Goal: Transaction & Acquisition: Purchase product/service

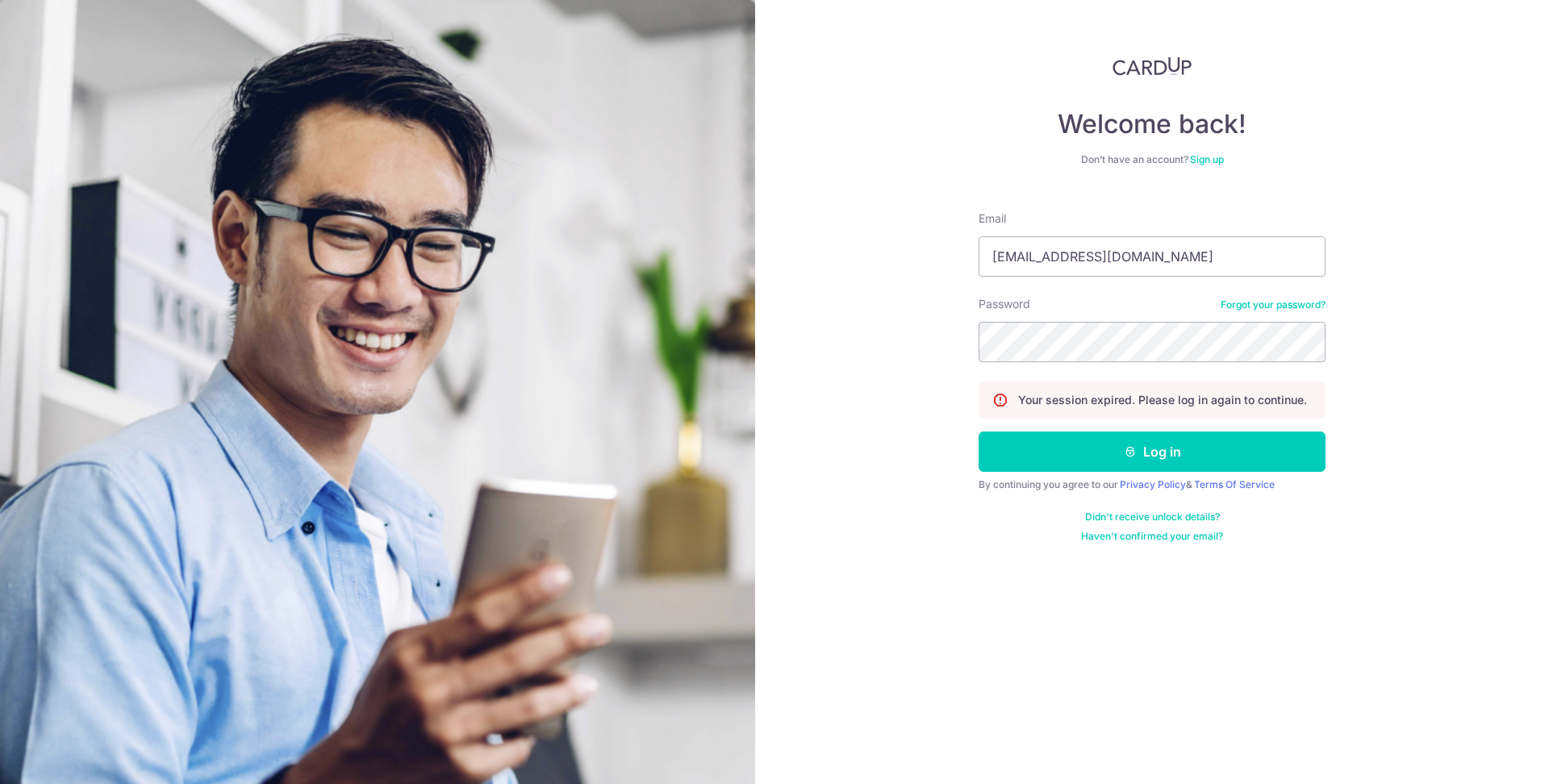
type input "[EMAIL_ADDRESS][DOMAIN_NAME]"
click at [979, 431] on button "Log in" at bounding box center [1152, 451] width 347 height 41
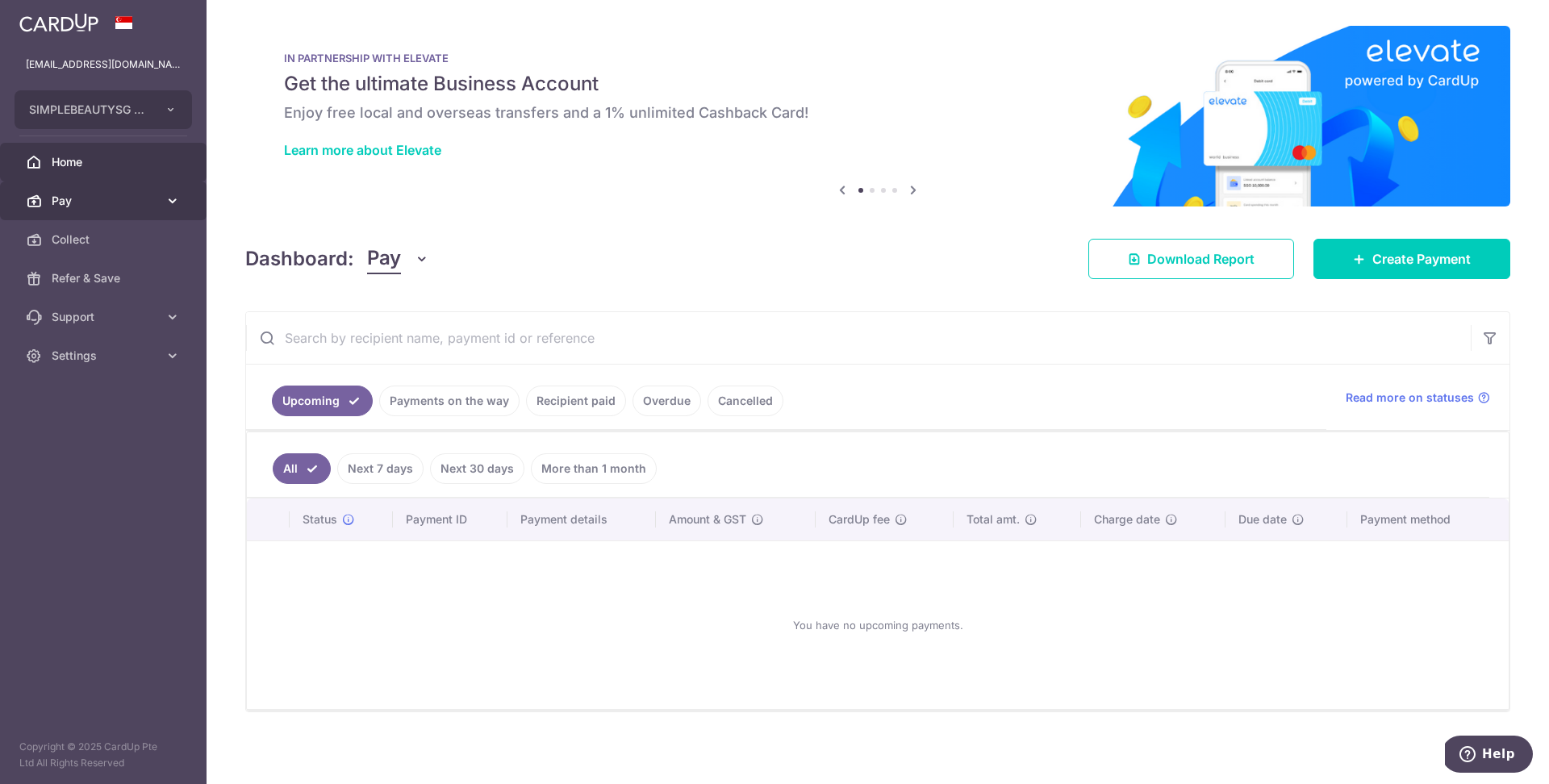
click at [75, 193] on span "Pay" at bounding box center [105, 201] width 107 height 16
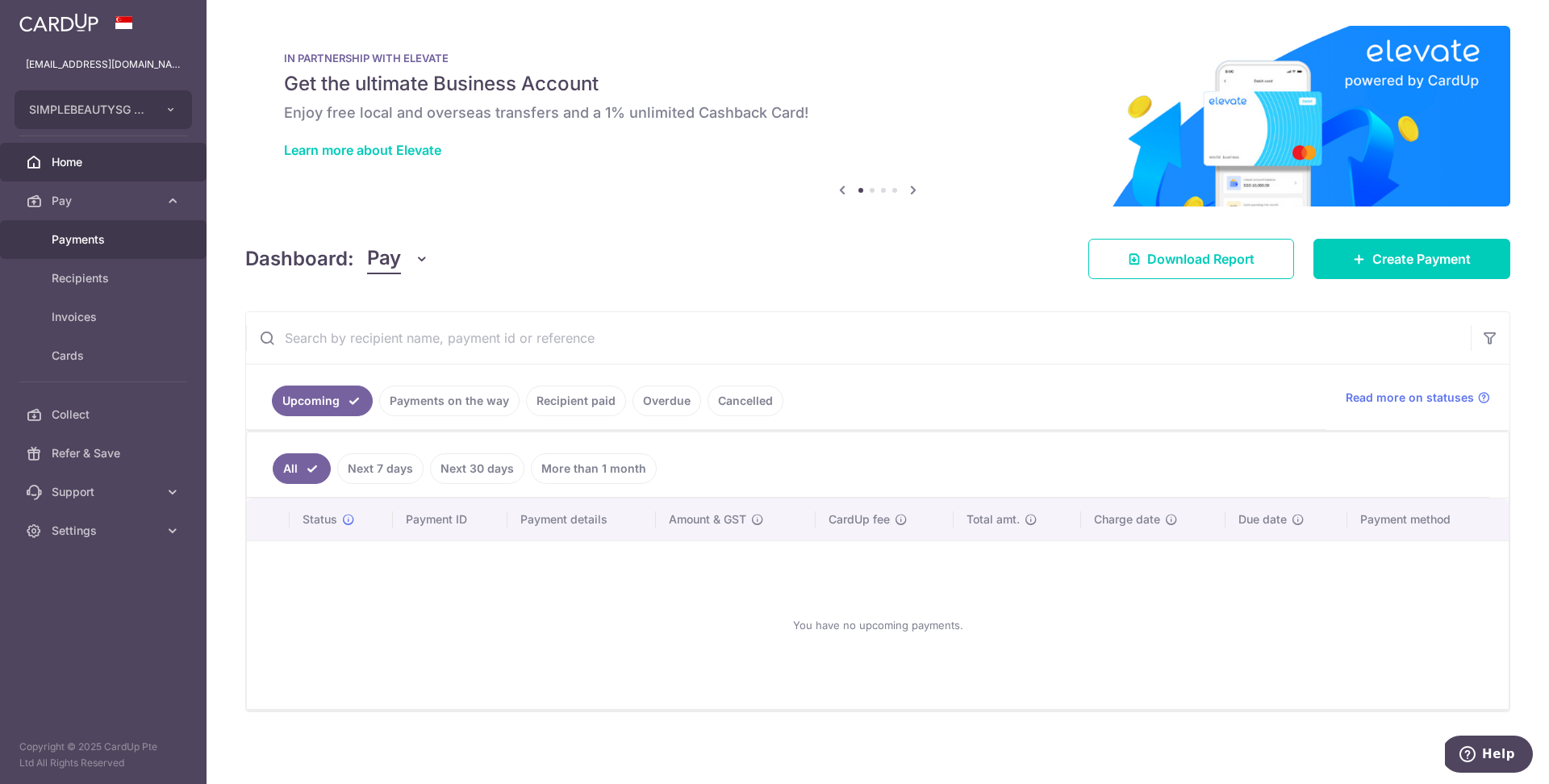
click at [89, 243] on span "Payments" at bounding box center [105, 239] width 107 height 16
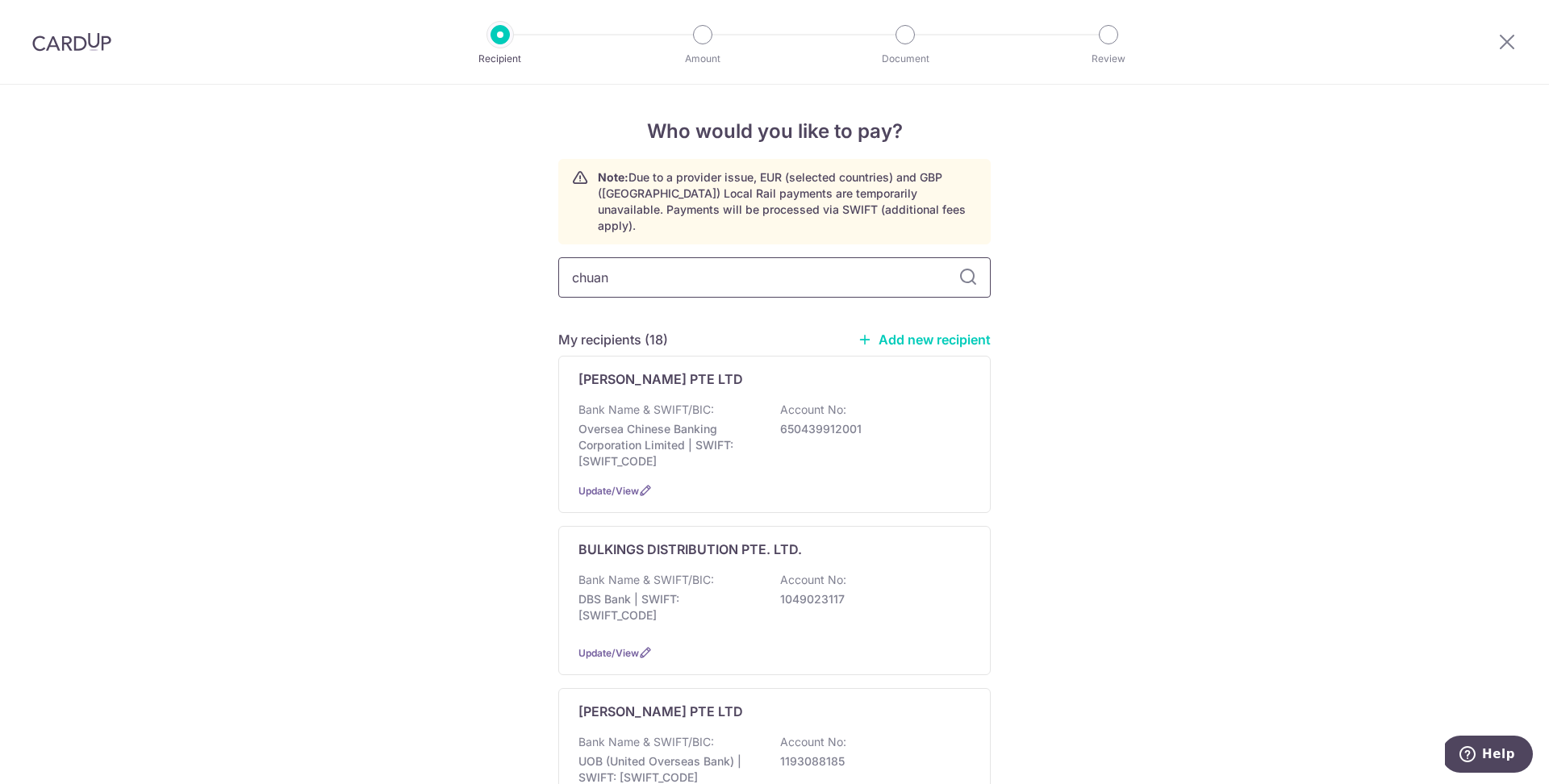
type input "chuan"
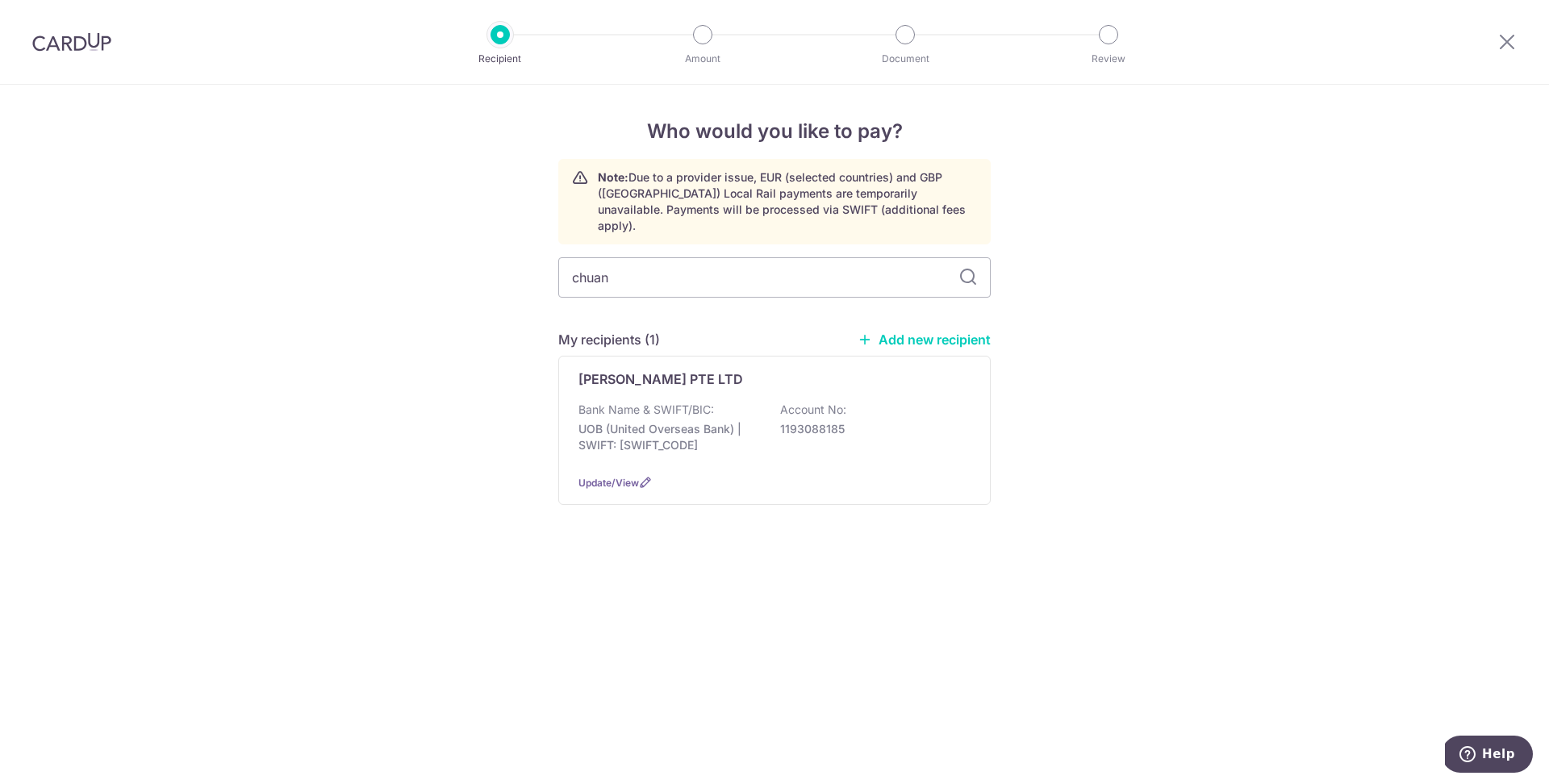
click at [639, 383] on div "CHUAN SENG LEONG PTE LTD Bank Name & SWIFT/BIC: UOB (United Overseas Bank) | SW…" at bounding box center [774, 430] width 432 height 149
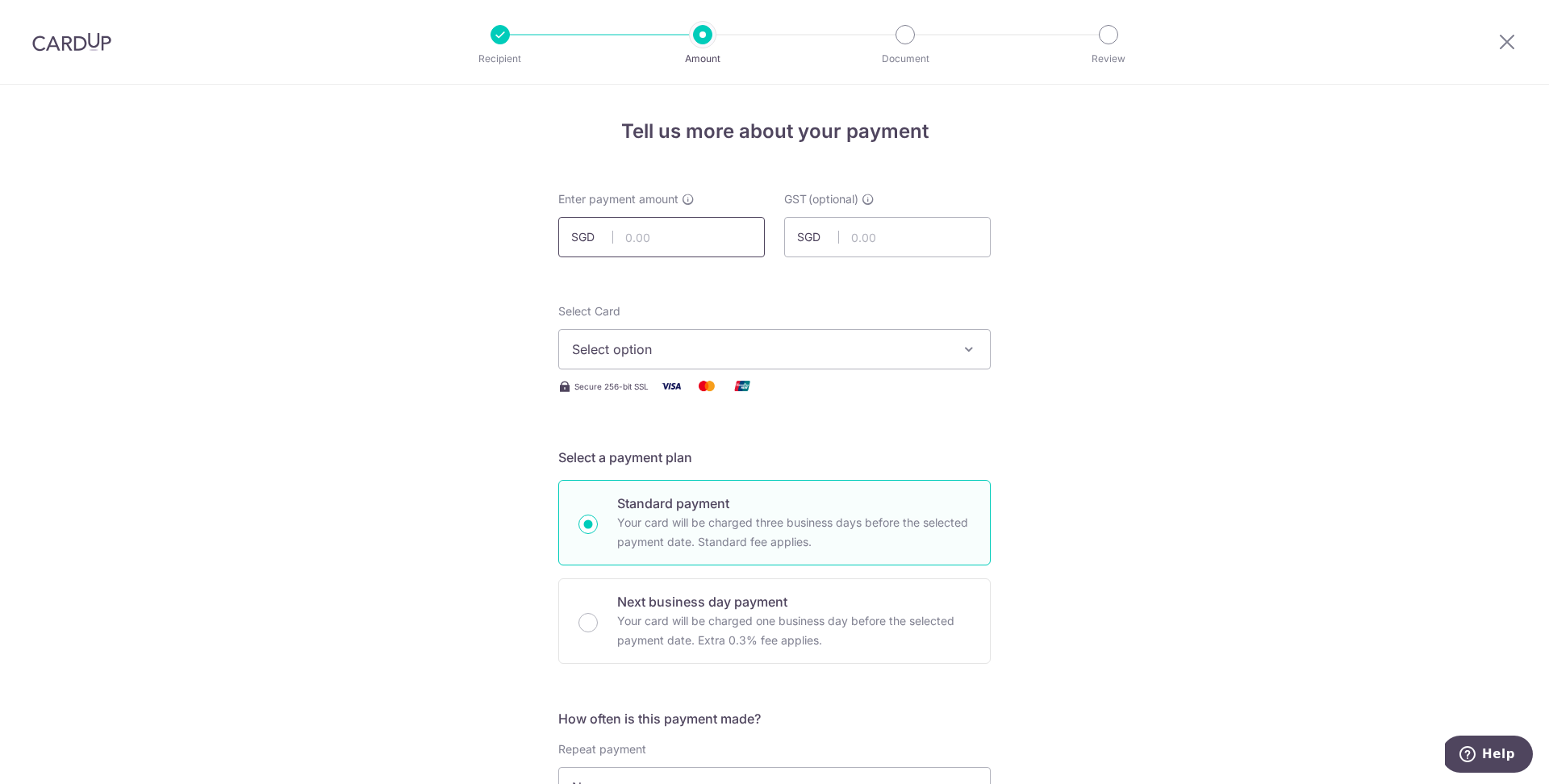
click at [696, 242] on input "text" at bounding box center [662, 236] width 207 height 41
paste input "2,976.76"
click at [890, 251] on input "text" at bounding box center [887, 236] width 207 height 41
type input "2,976.76"
paste input "267.91"
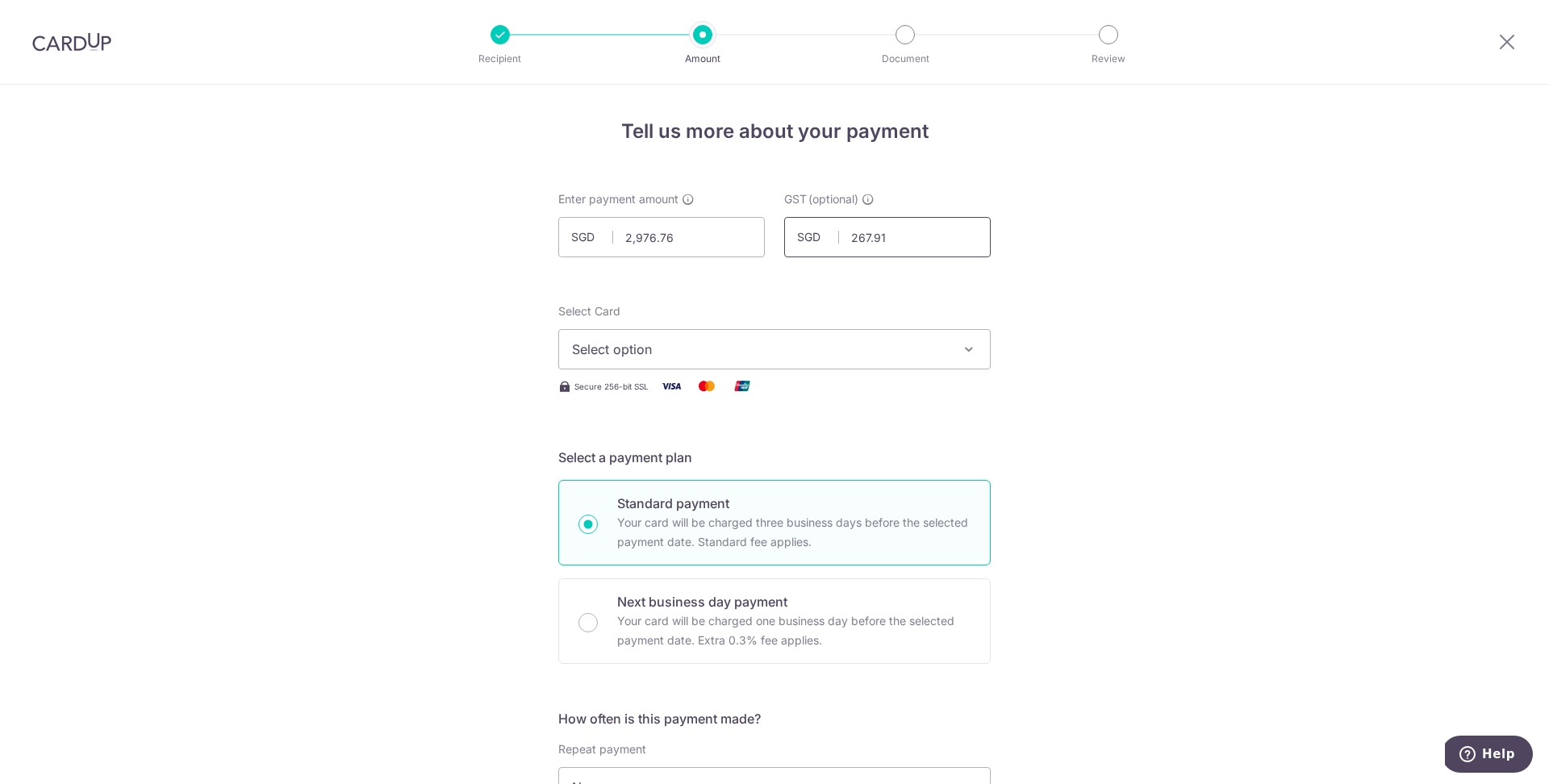
type input "267.91"
click at [812, 349] on span "Select option" at bounding box center [760, 349] width 376 height 20
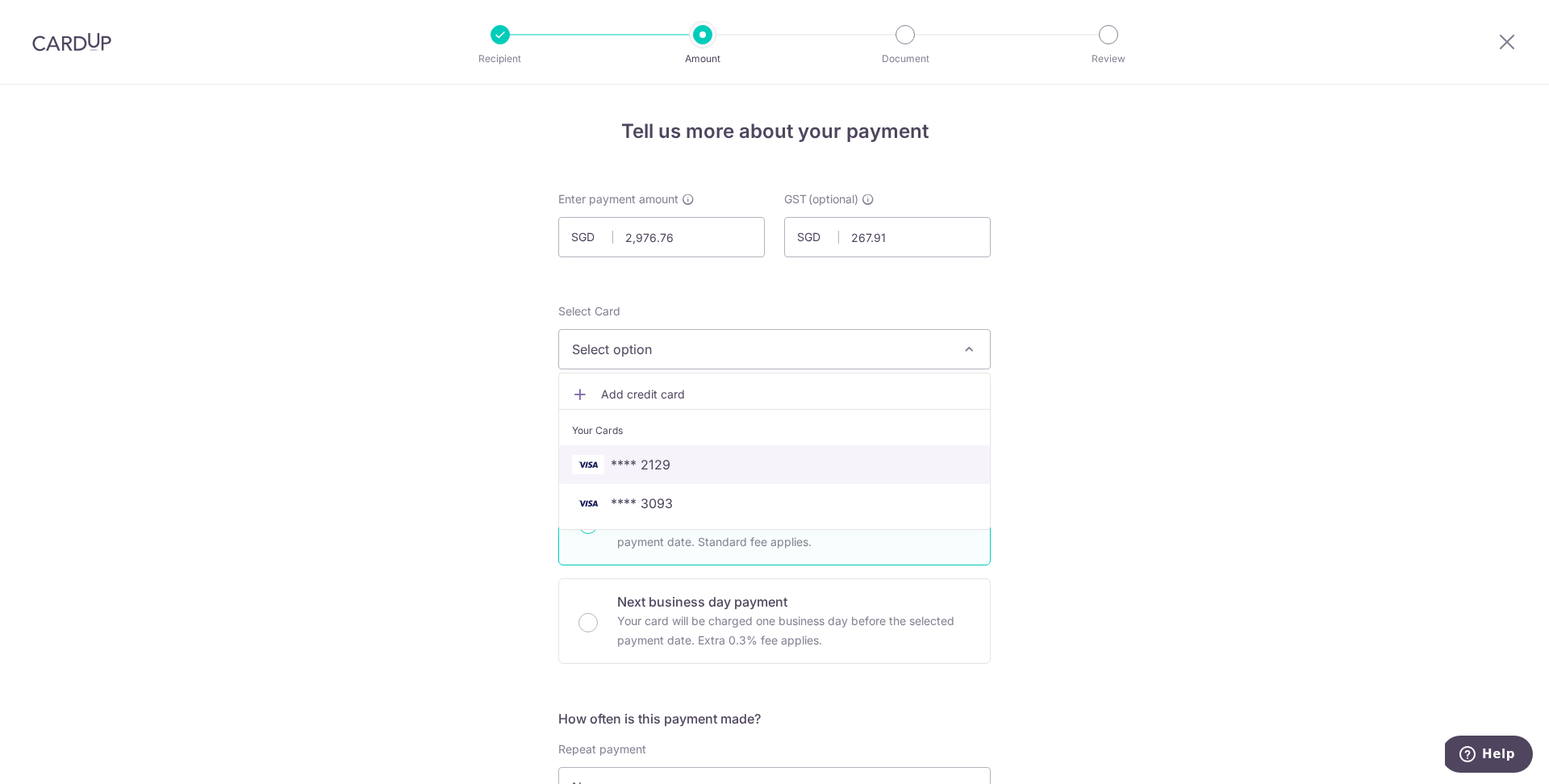
click at [783, 461] on span "**** 2129" at bounding box center [774, 465] width 406 height 20
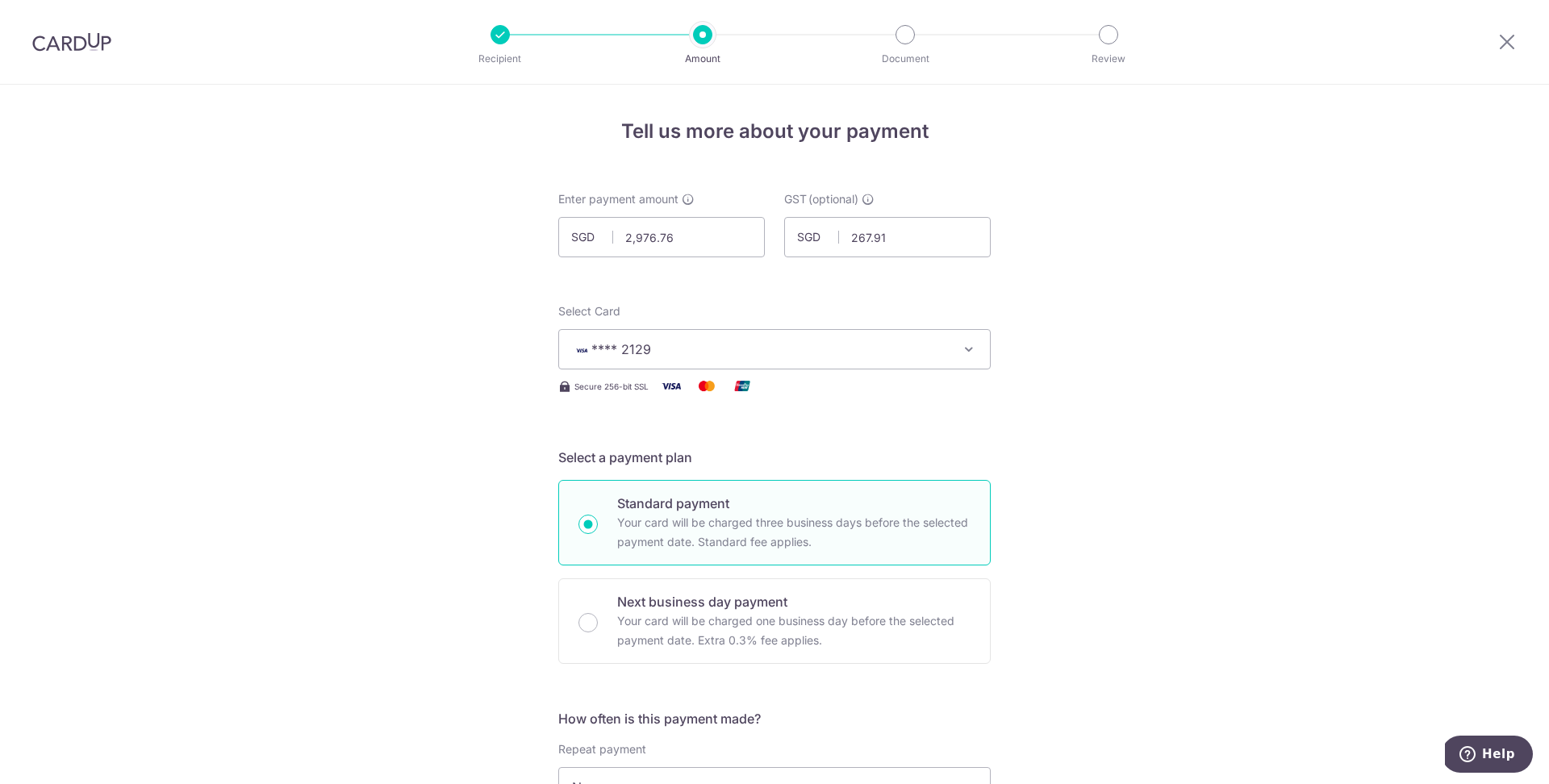
scroll to position [236, 0]
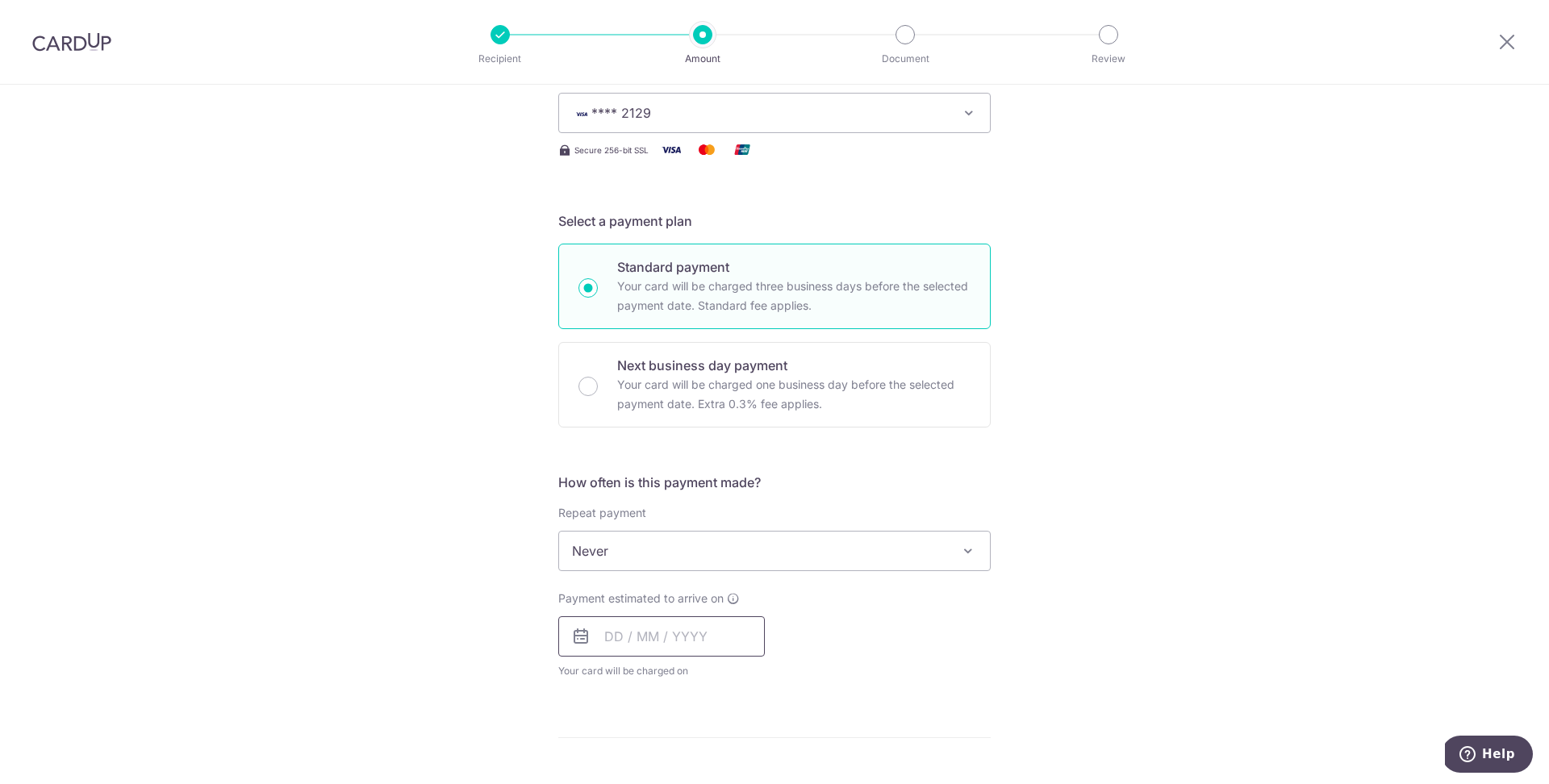
click at [694, 654] on input "text" at bounding box center [662, 636] width 207 height 41
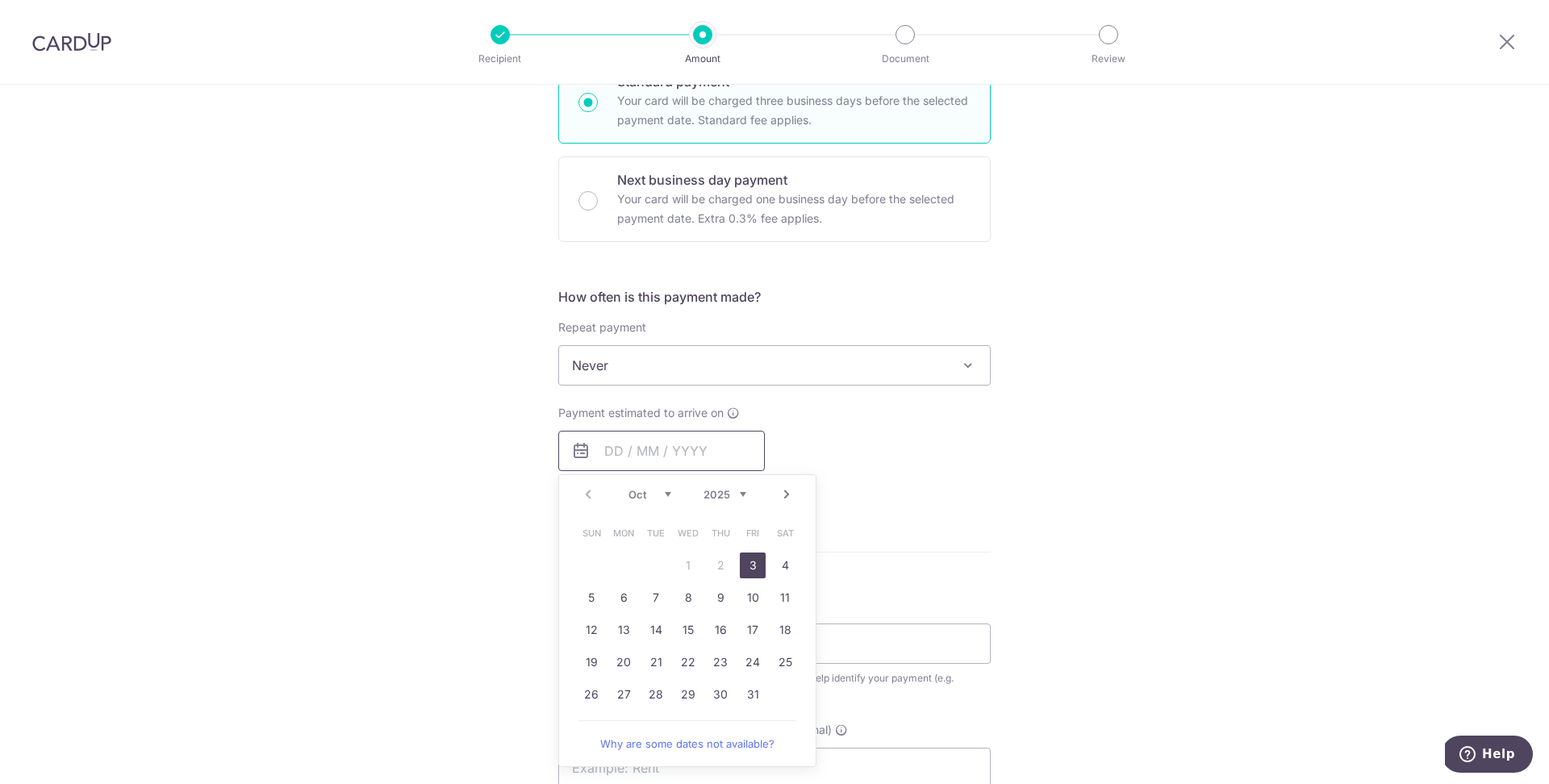
scroll to position [423, 0]
click at [749, 564] on link "3" at bounding box center [753, 565] width 26 height 26
type input "[DATE]"
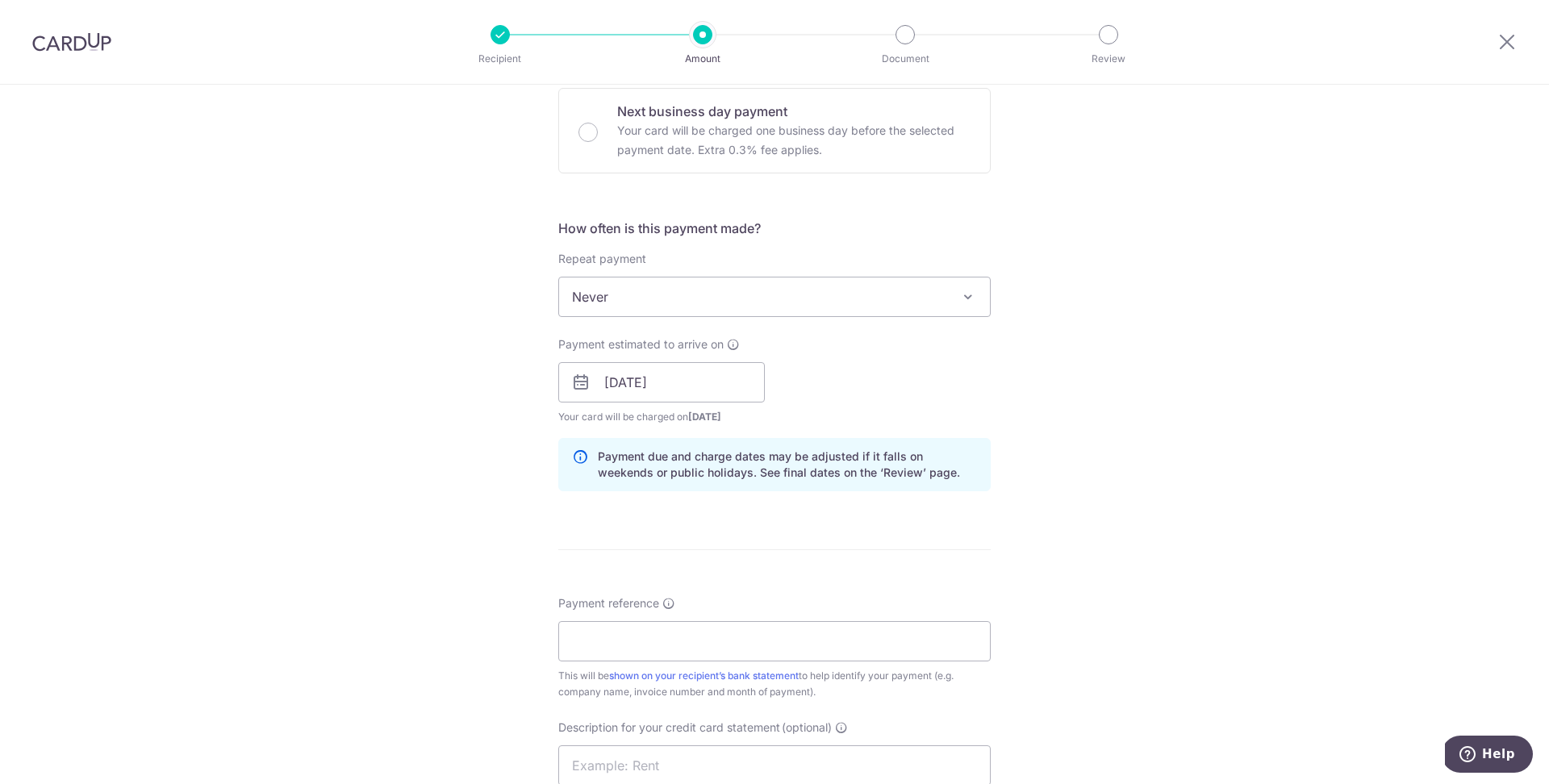
scroll to position [523, 0]
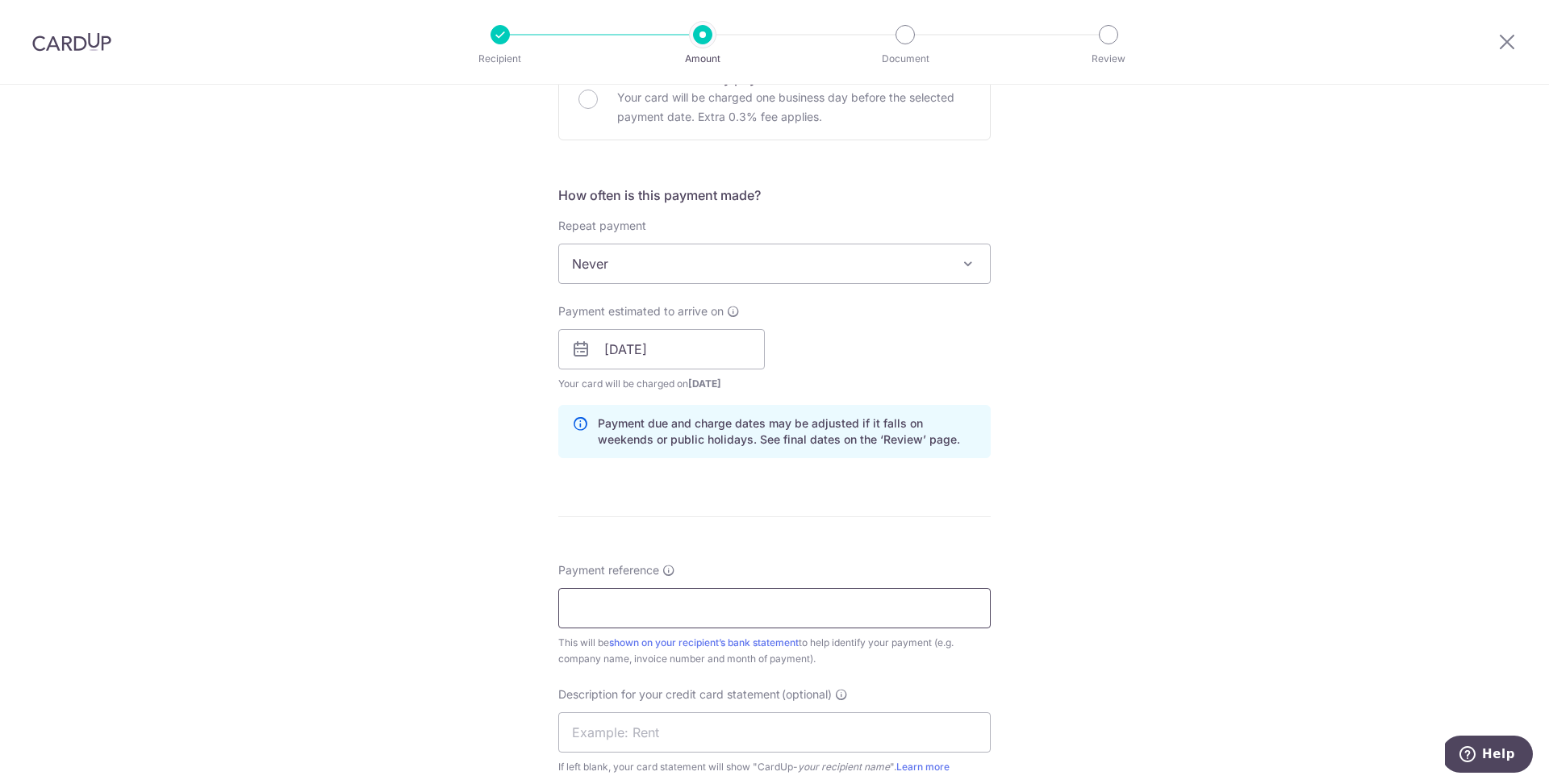
click at [809, 600] on input "Payment reference" at bounding box center [774, 608] width 432 height 41
type input "SIMPLEBEAUTYSG PTE LTD"
click at [817, 745] on input "text" at bounding box center [774, 732] width 432 height 41
type input "XA174"
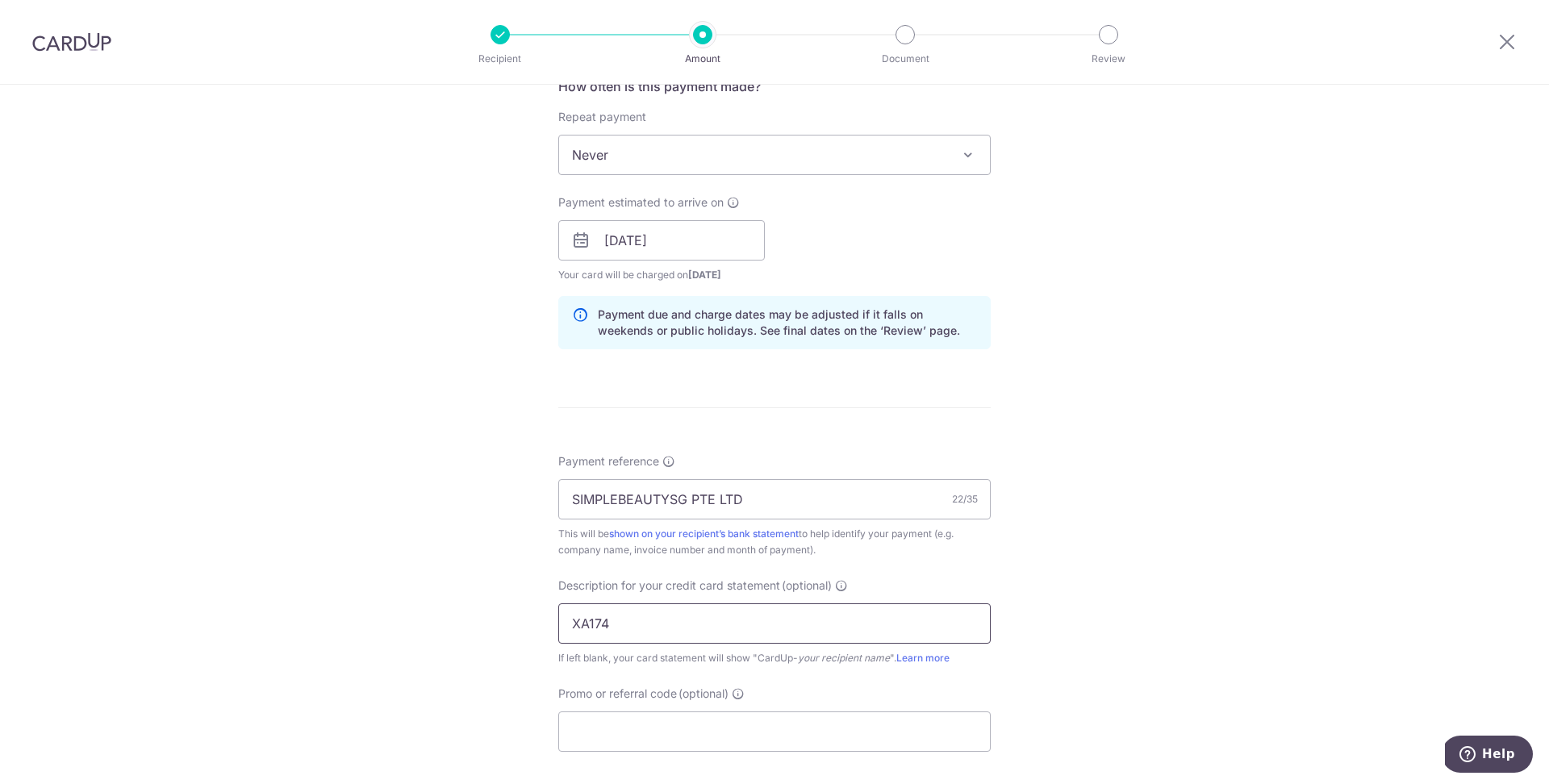
scroll to position [693, 0]
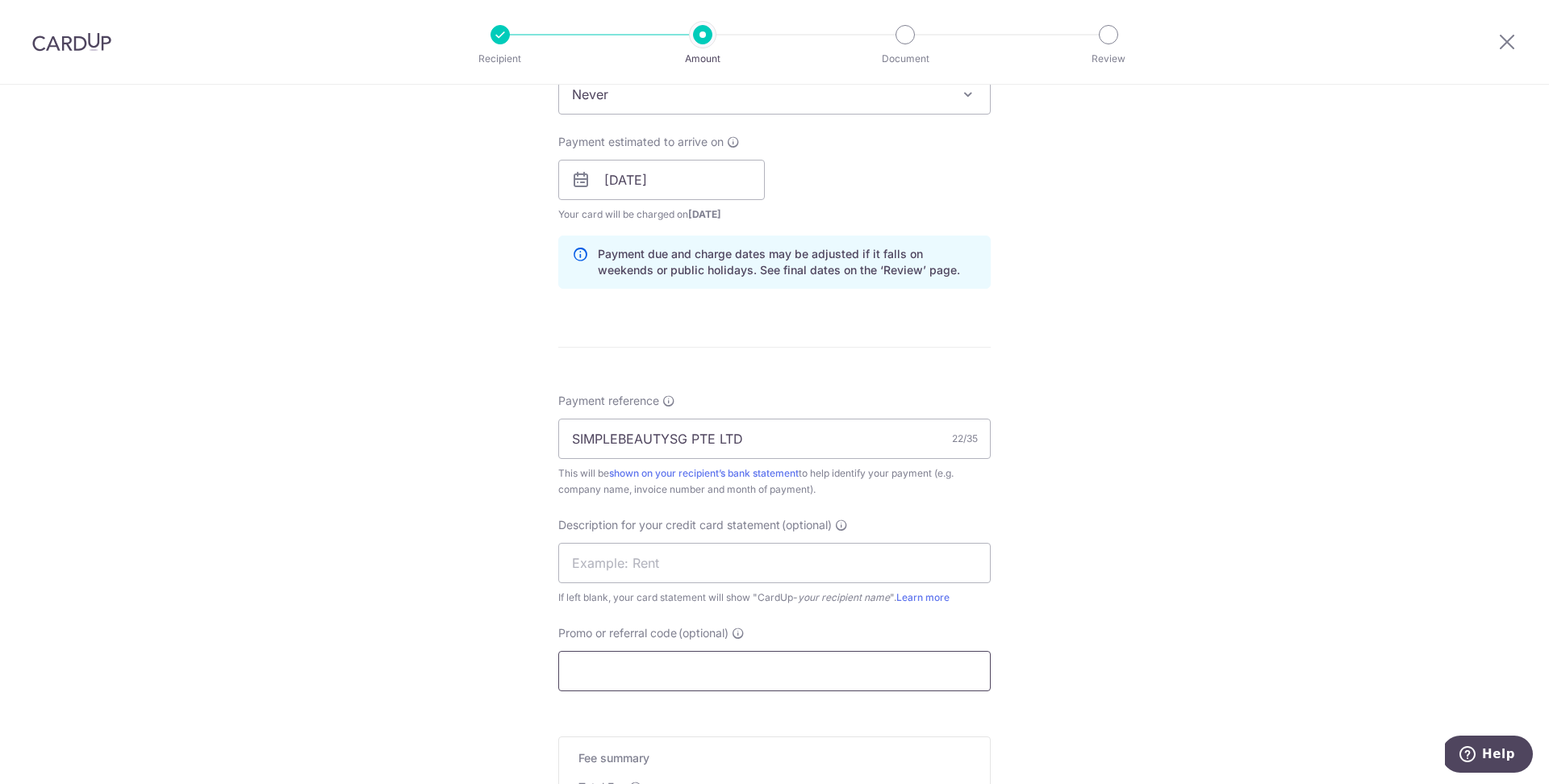
click at [847, 682] on input "Promo or referral code (optional)" at bounding box center [774, 670] width 432 height 41
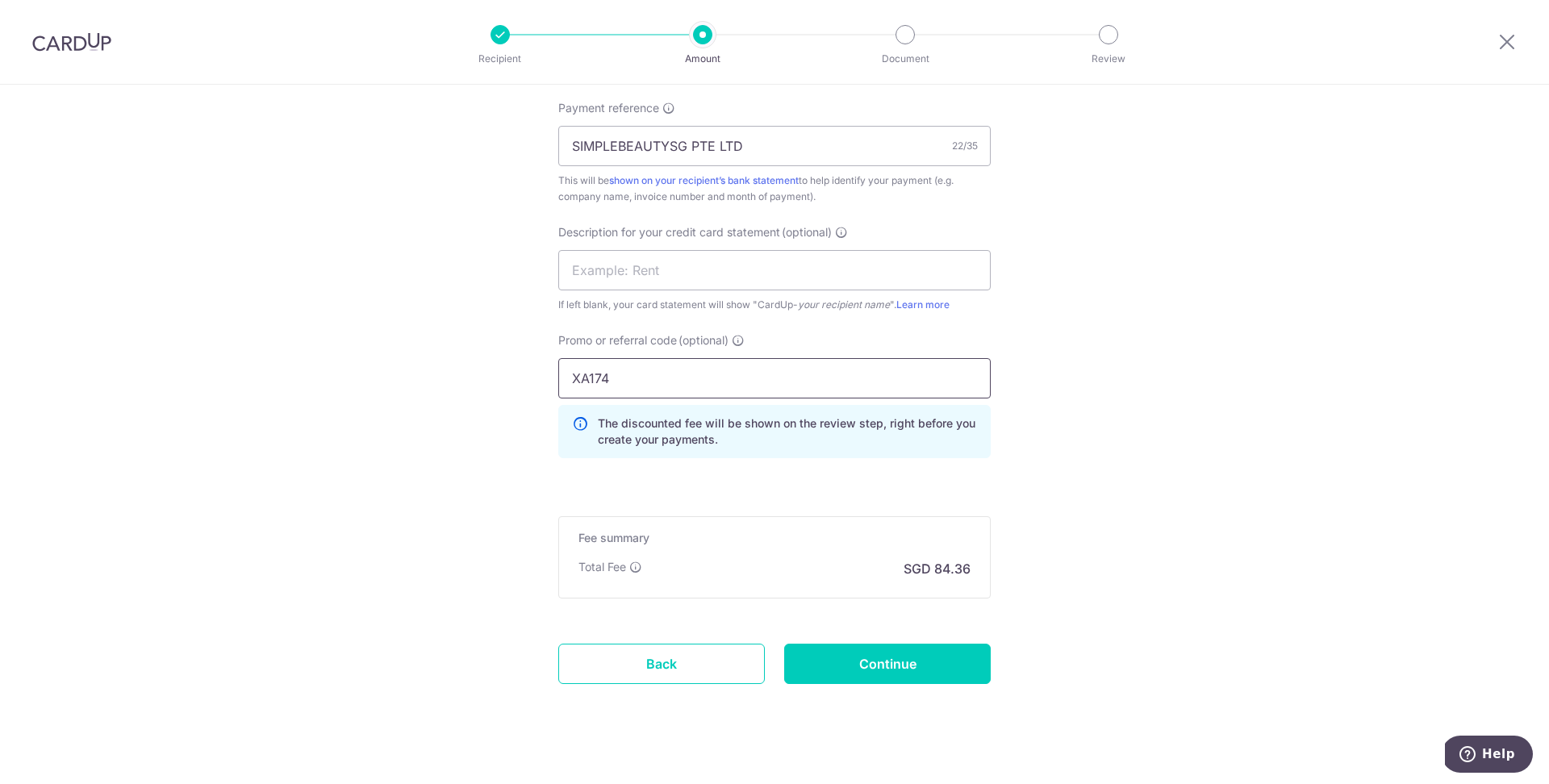
scroll to position [987, 0]
type input "XA174"
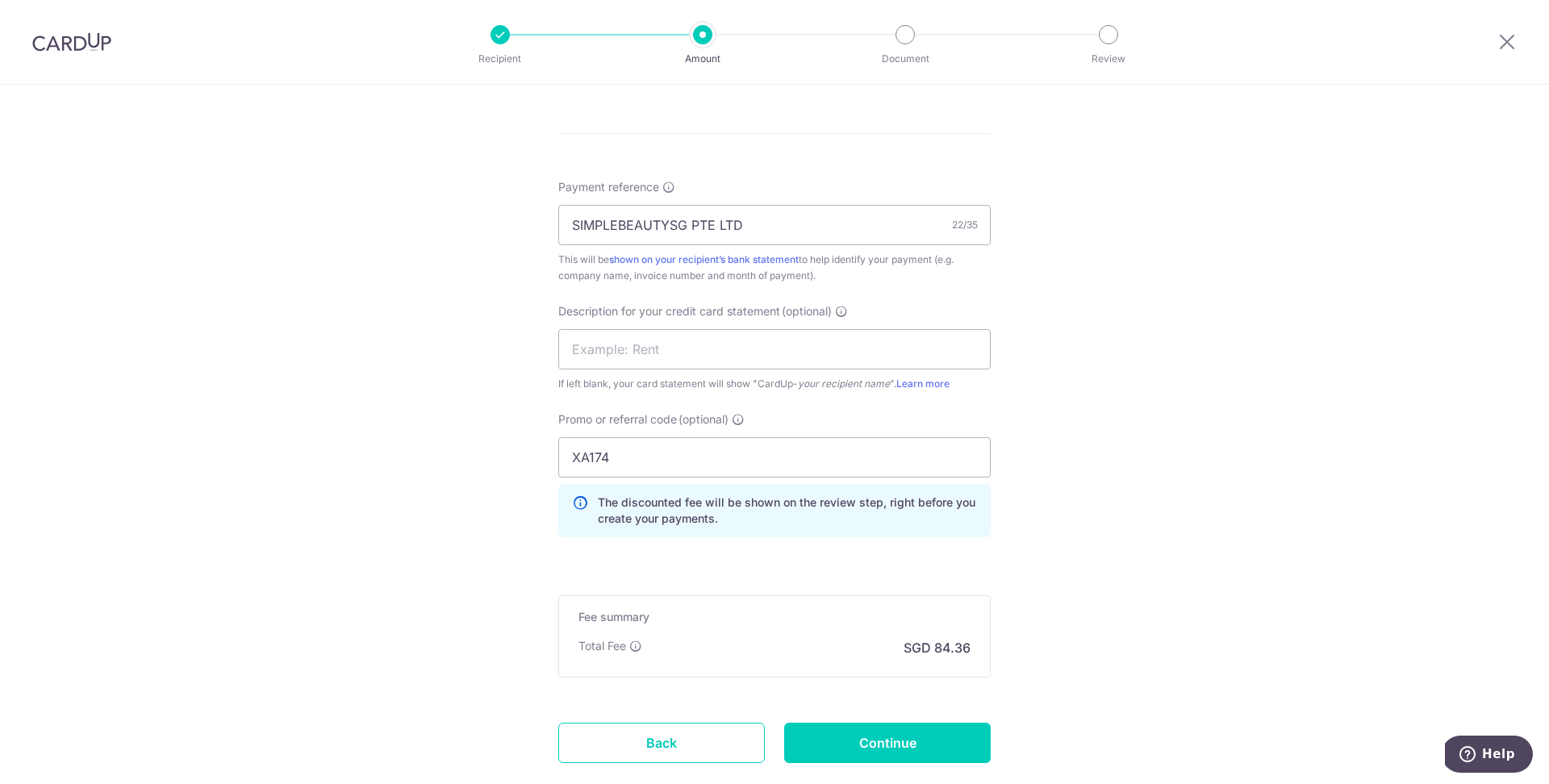
scroll to position [913, 0]
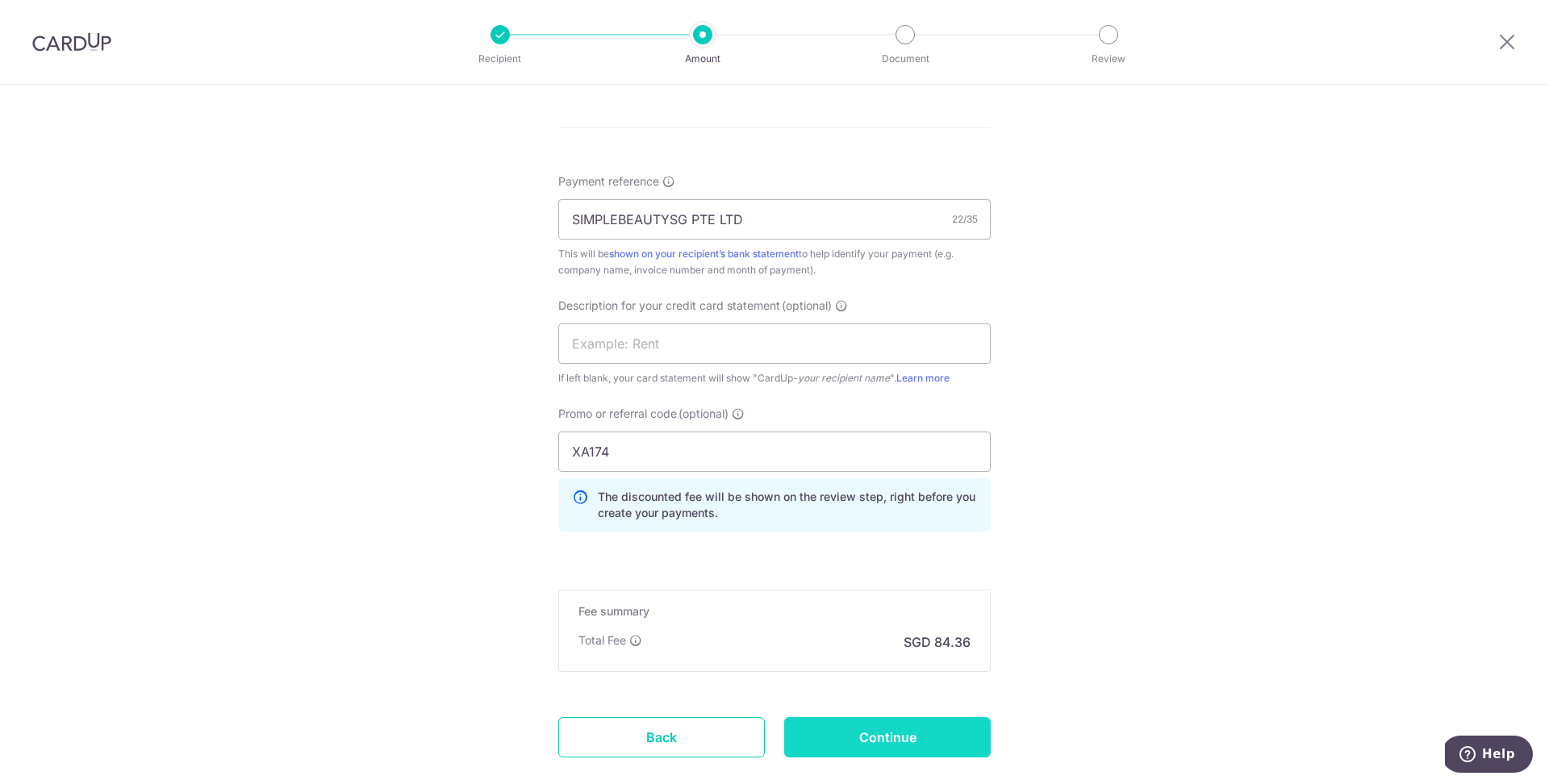
click at [946, 721] on input "Continue" at bounding box center [887, 737] width 207 height 41
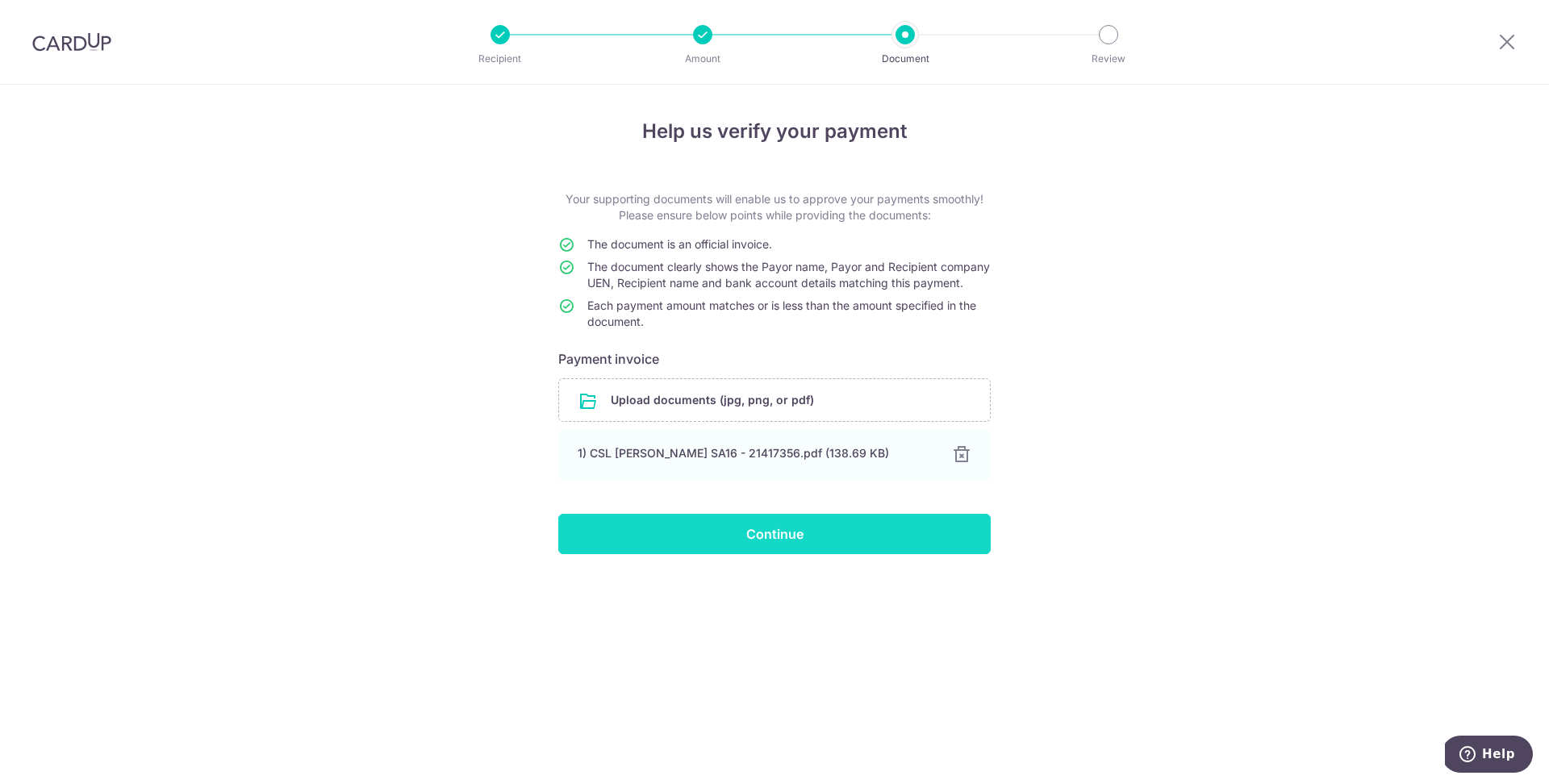
click at [844, 549] on input "Continue" at bounding box center [774, 534] width 432 height 41
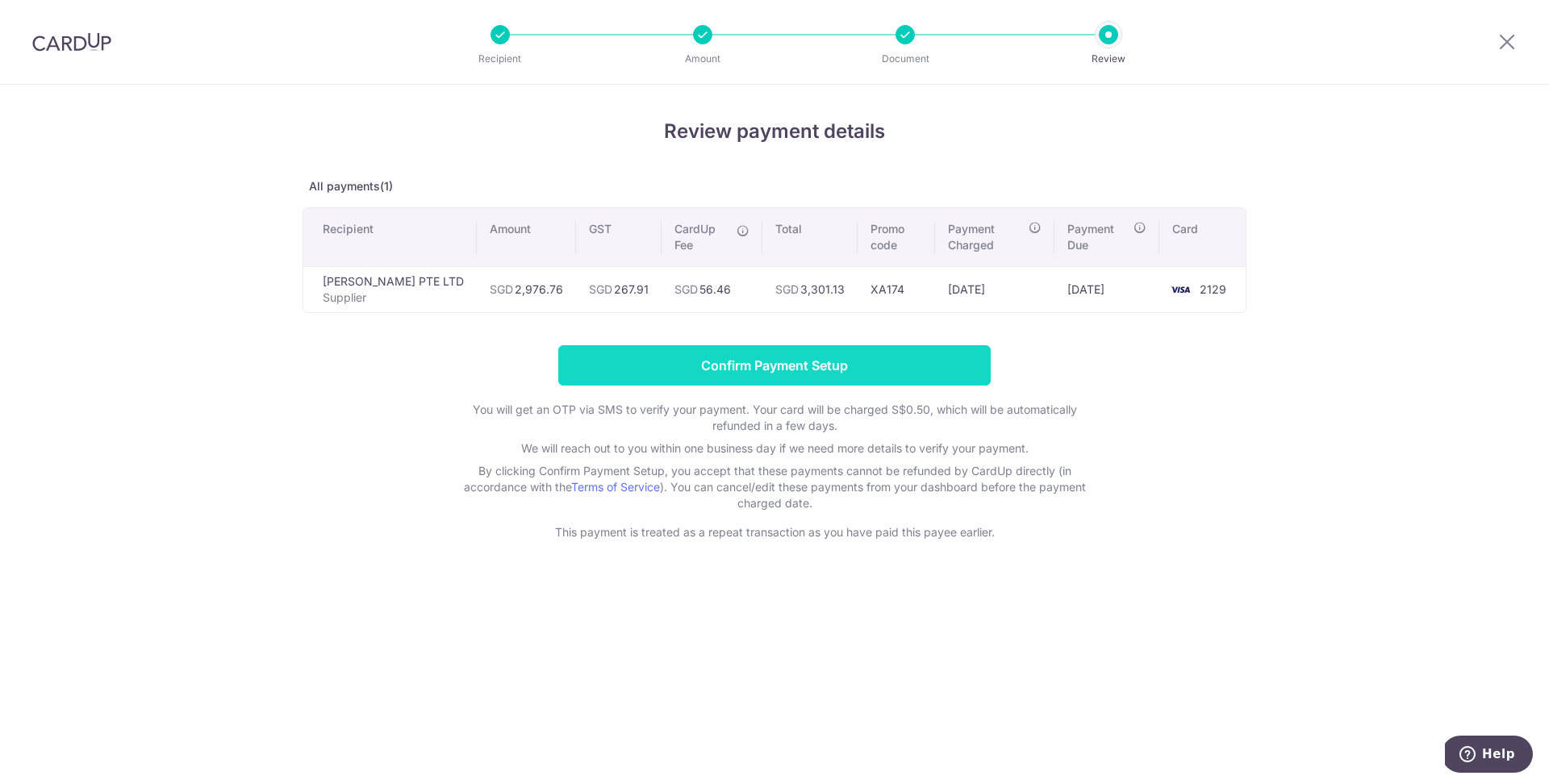
click at [848, 366] on input "Confirm Payment Setup" at bounding box center [774, 365] width 432 height 41
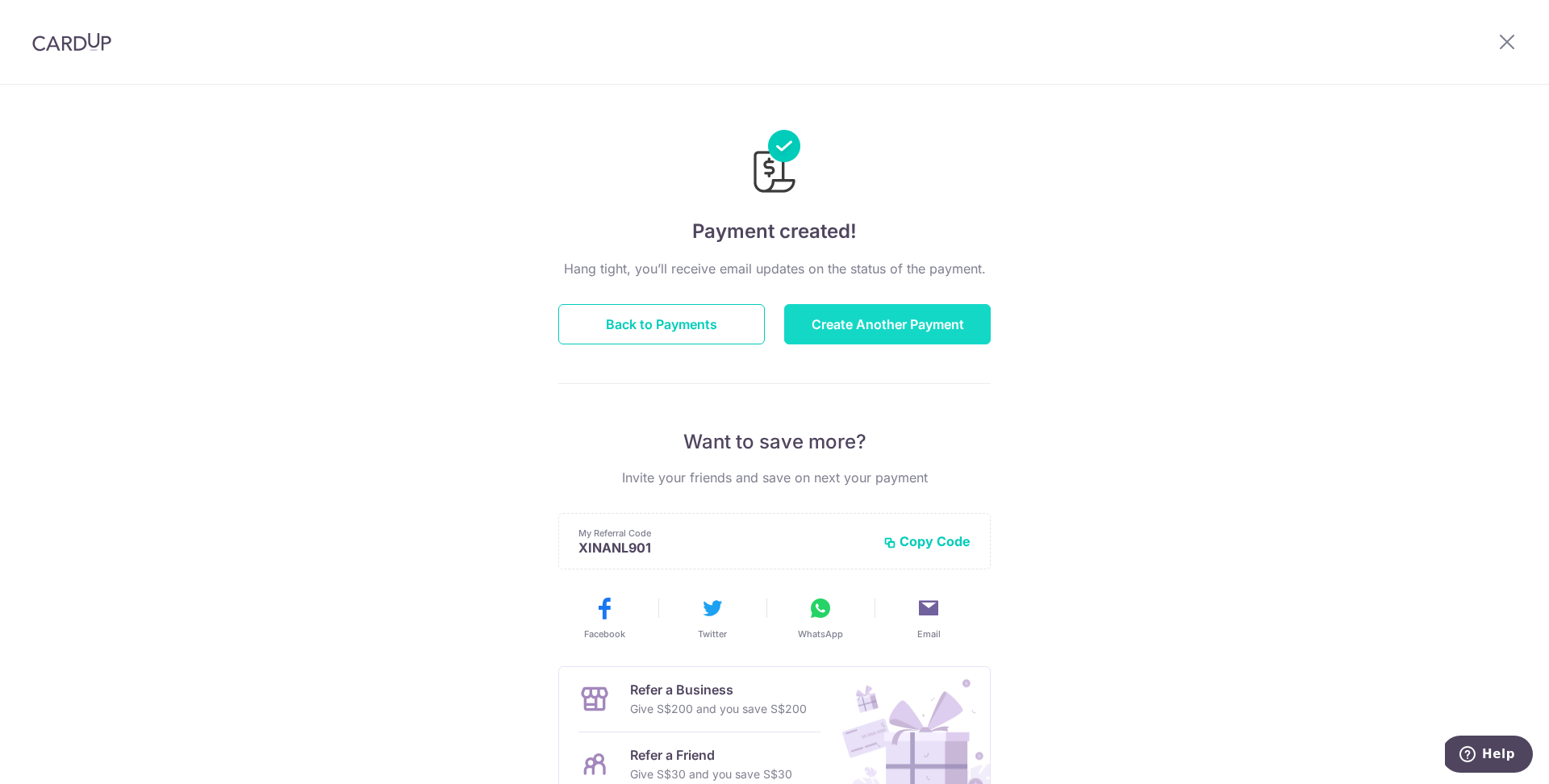
click at [835, 310] on button "Create Another Payment" at bounding box center [887, 324] width 207 height 41
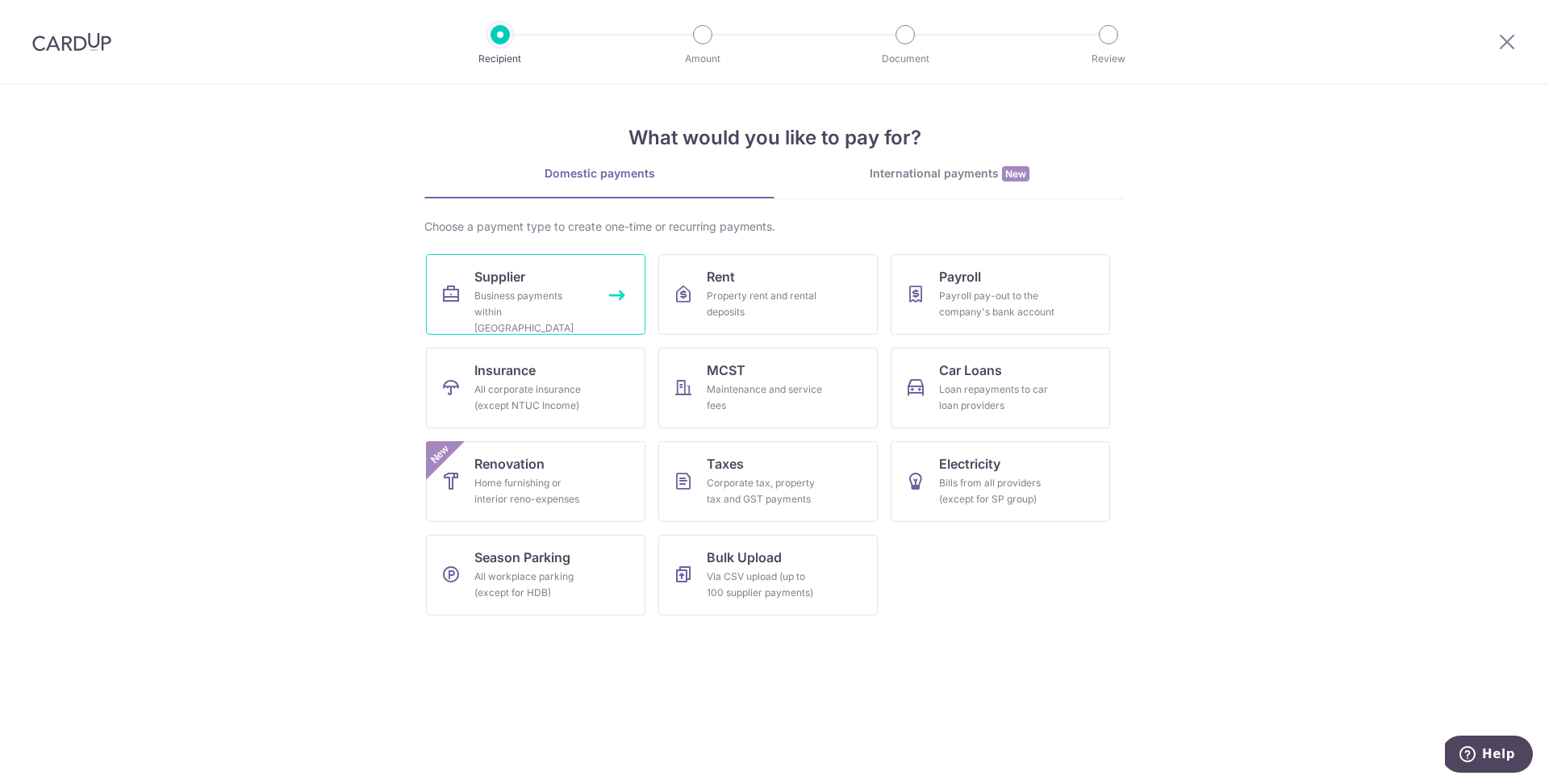
click at [532, 317] on div "Business payments within [GEOGRAPHIC_DATA]" at bounding box center [532, 311] width 116 height 48
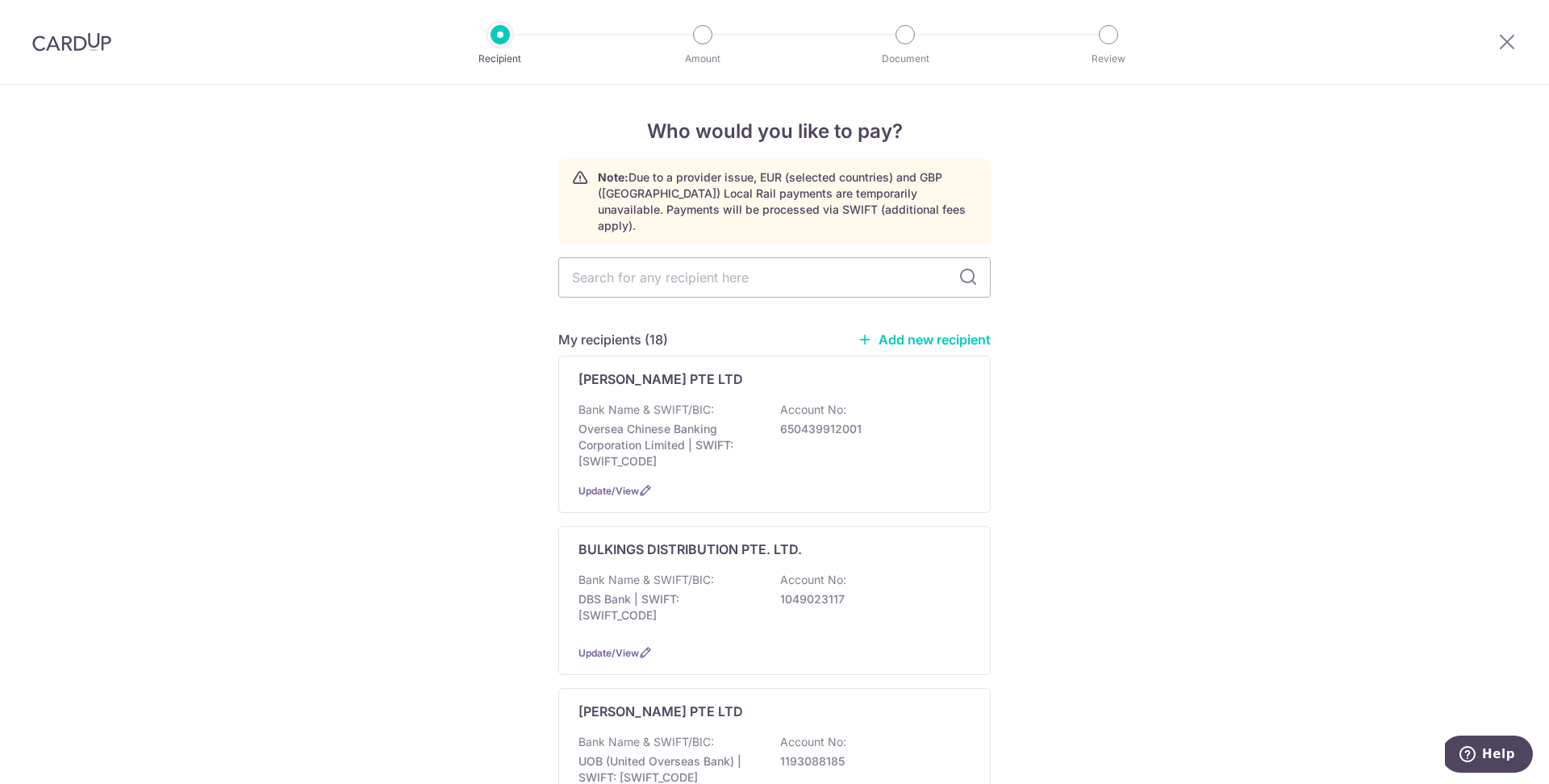
click at [660, 257] on input "text" at bounding box center [774, 277] width 432 height 41
type input "SHAWN"
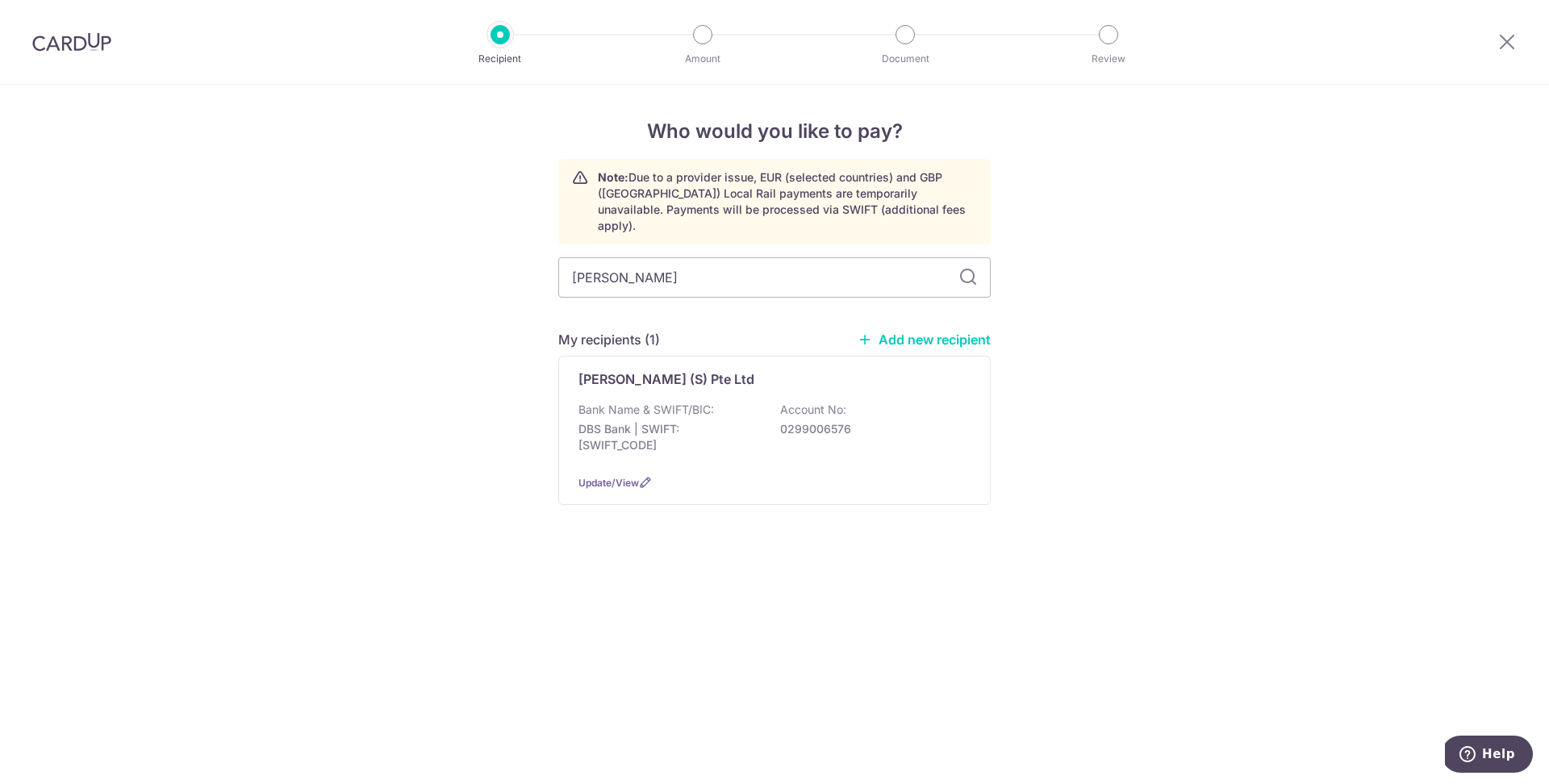
click at [620, 421] on p "DBS Bank | SWIFT: DBSSSGSGXXX" at bounding box center [669, 437] width 181 height 33
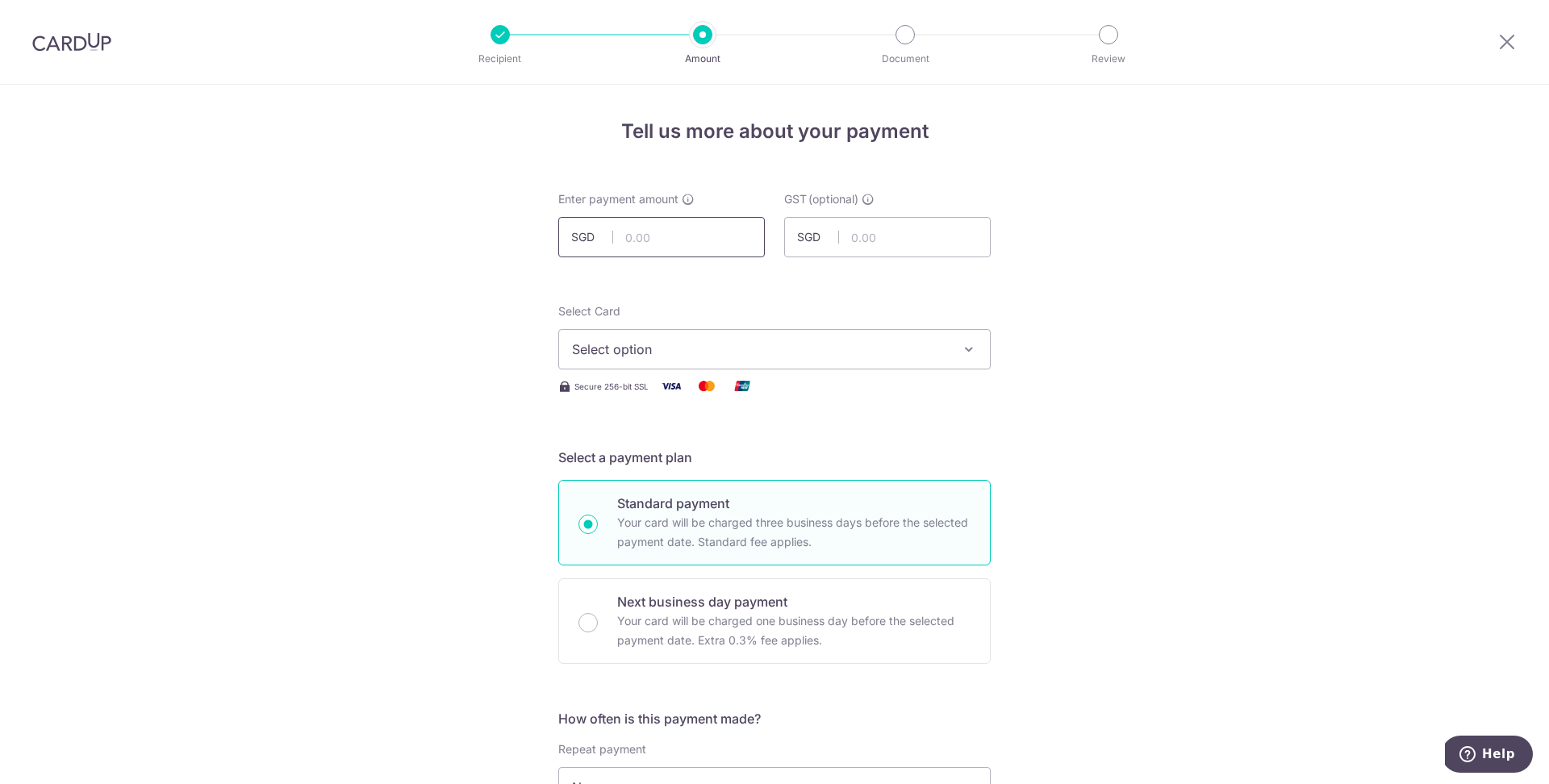
click at [683, 248] on input "text" at bounding box center [662, 236] width 207 height 41
paste input "1461.60"
click at [866, 234] on input "text" at bounding box center [887, 236] width 207 height 41
type input "1,461.60"
paste input "131.54"
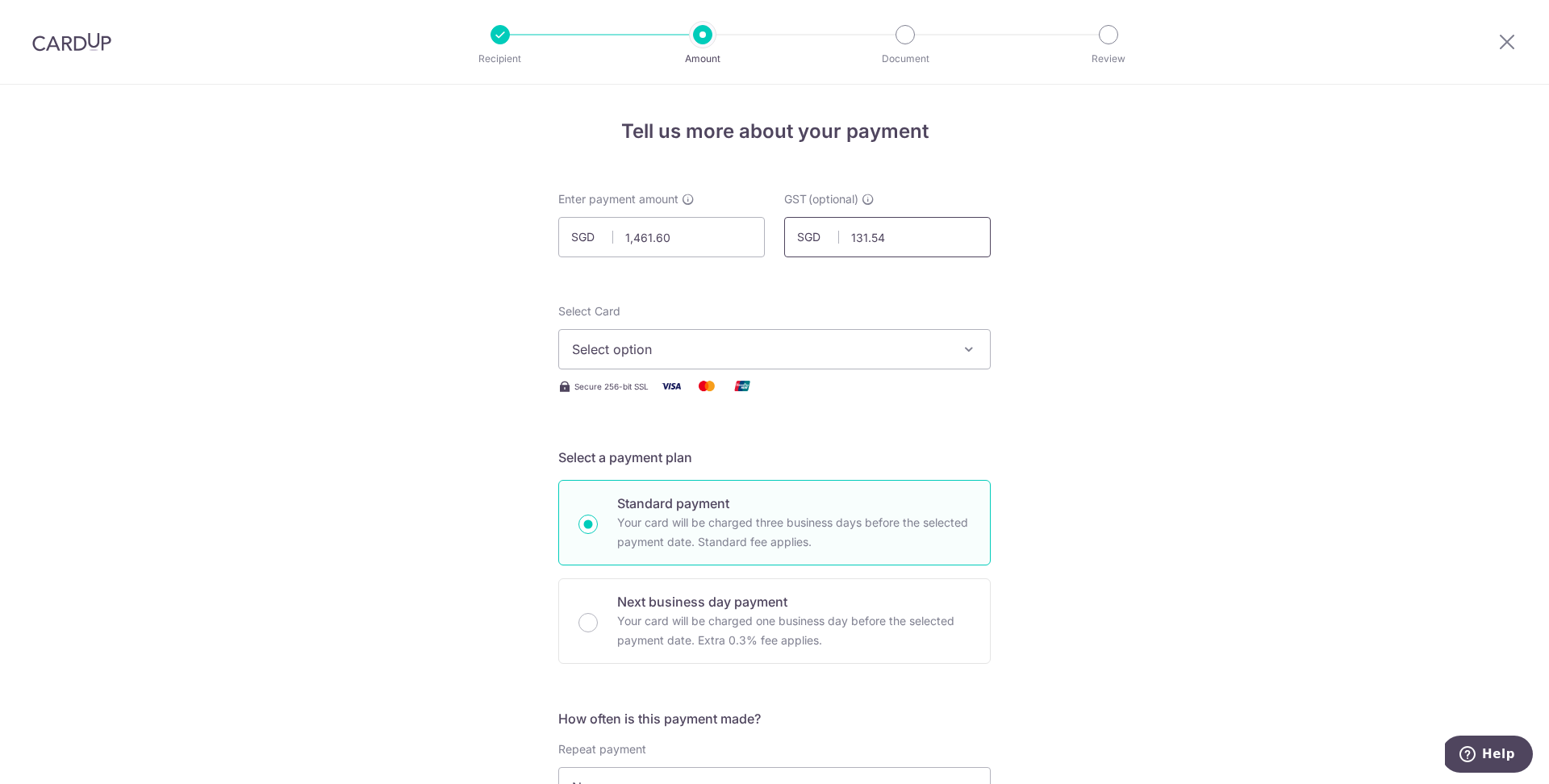
type input "131.54"
click at [785, 357] on span "Select option" at bounding box center [760, 349] width 376 height 20
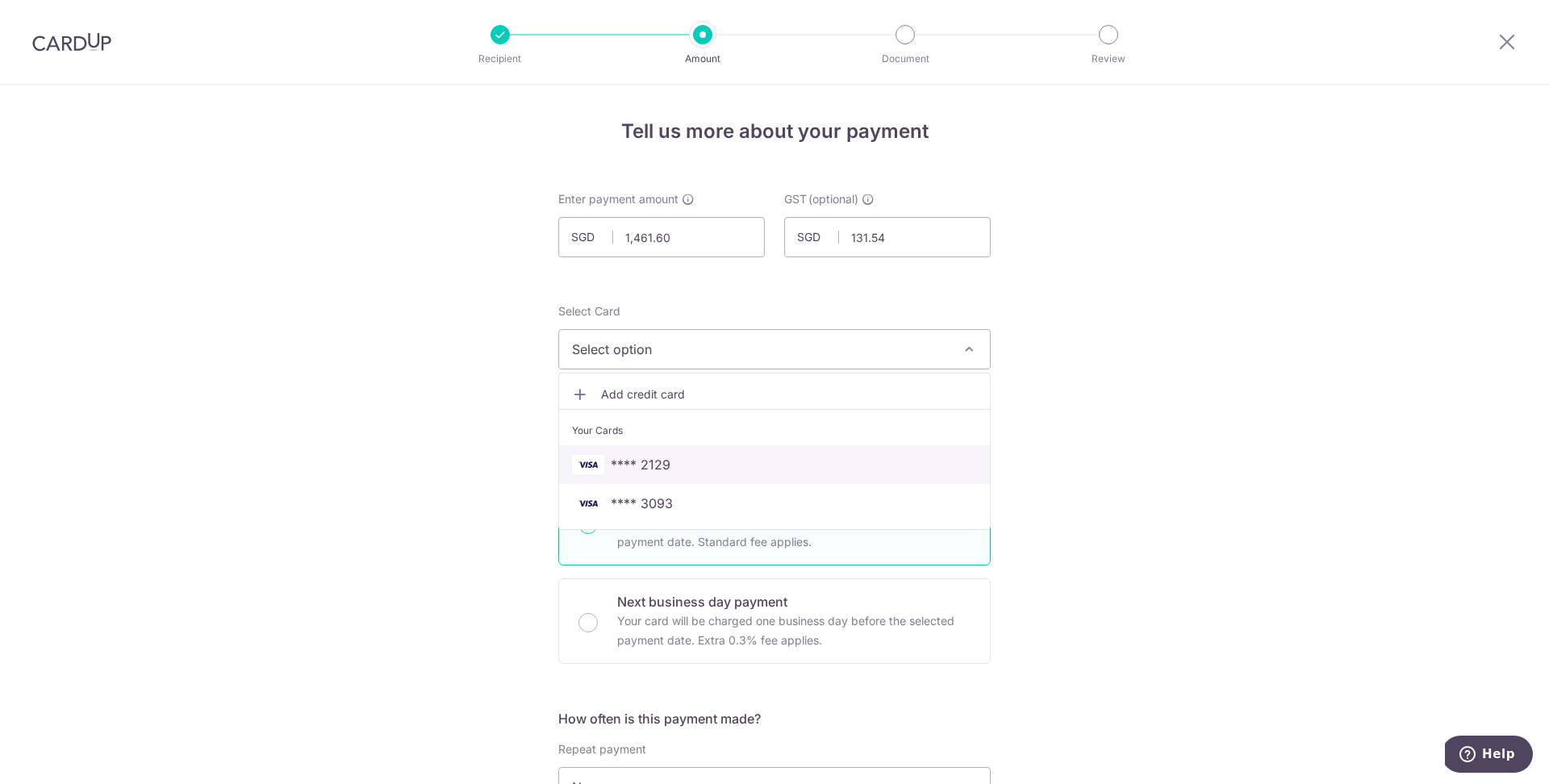
click at [747, 463] on span "**** 2129" at bounding box center [774, 465] width 406 height 20
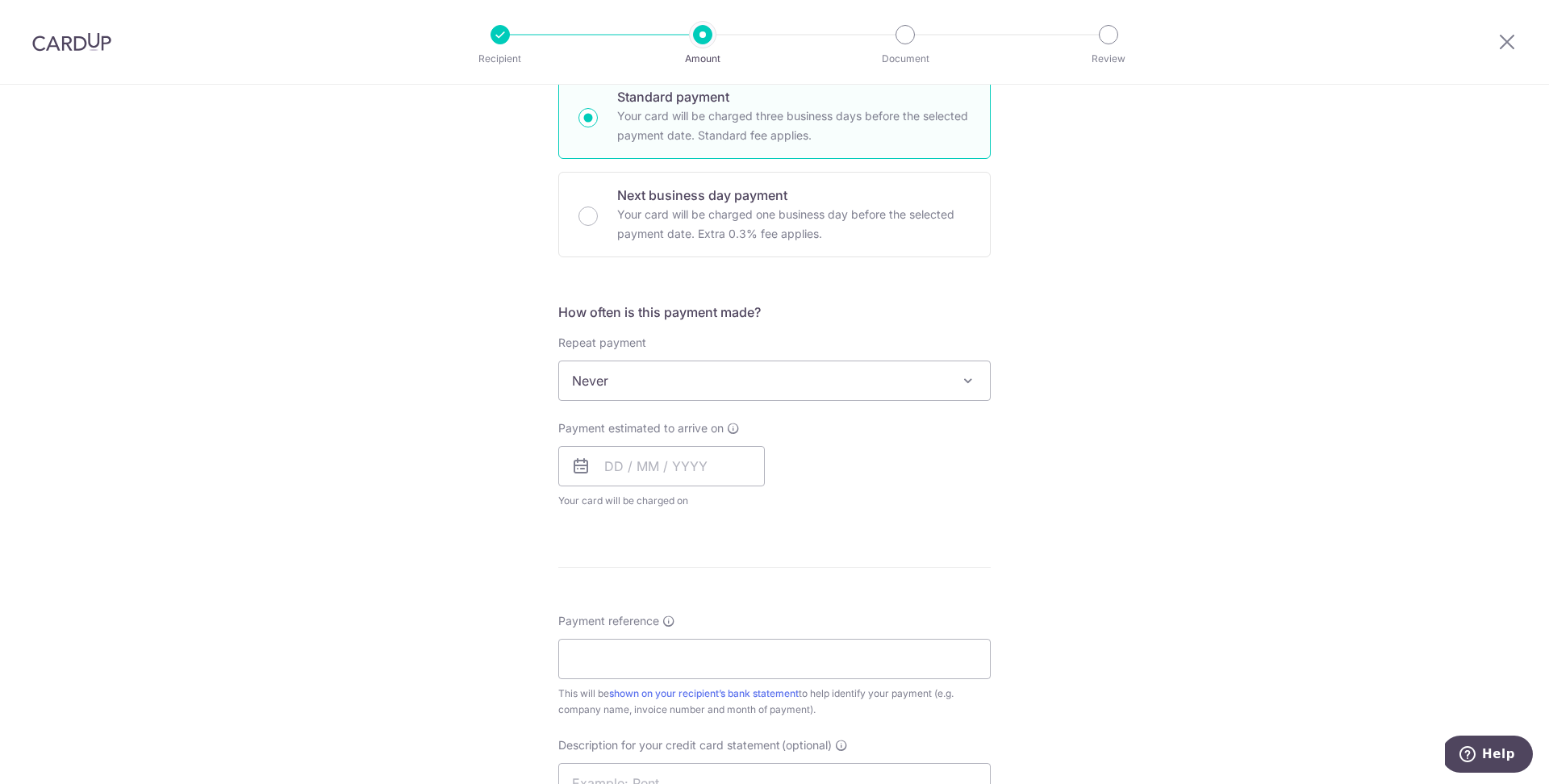
scroll to position [407, 0]
click at [692, 471] on input "text" at bounding box center [662, 465] width 207 height 41
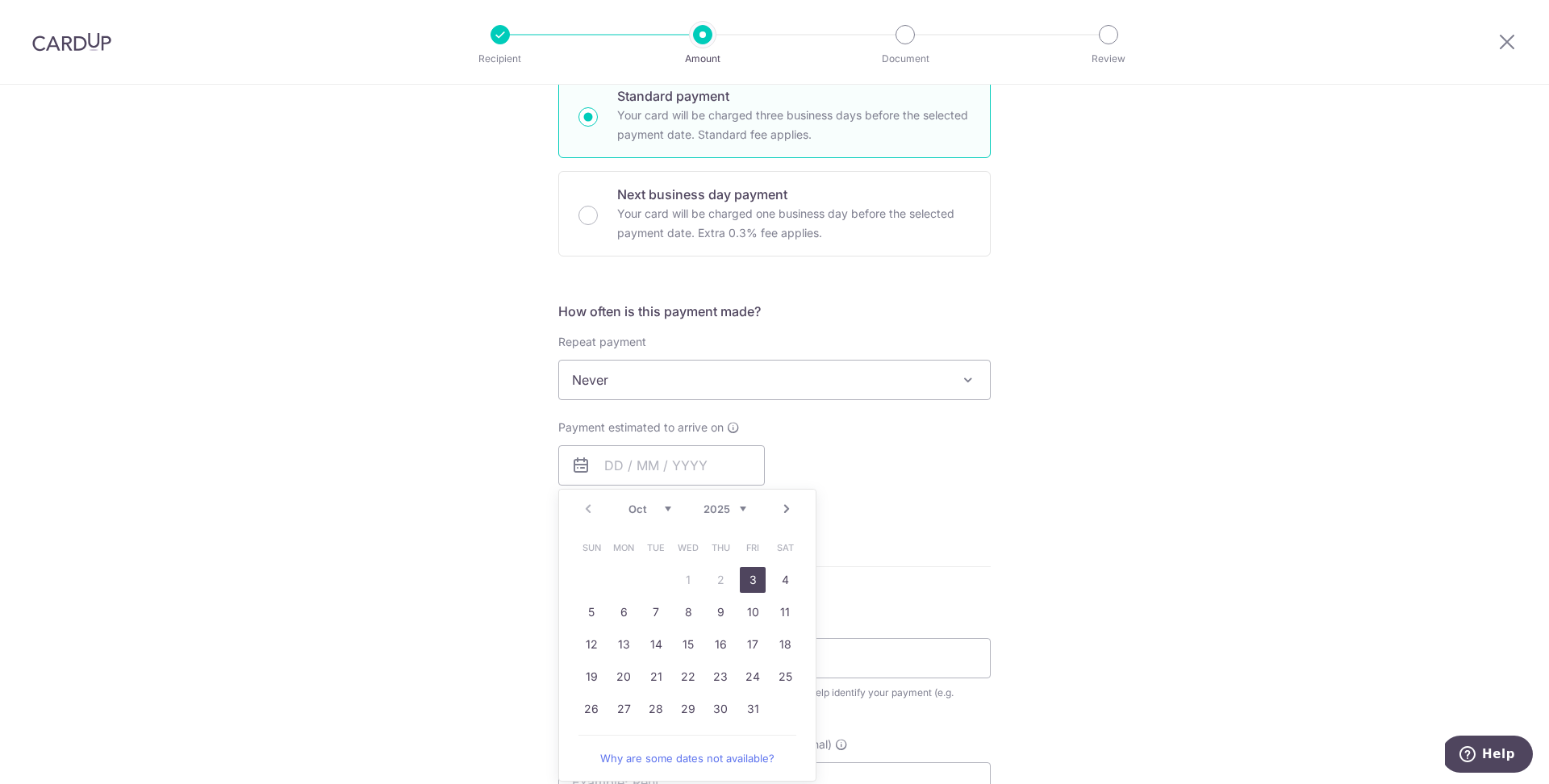
click at [755, 576] on link "3" at bounding box center [753, 580] width 26 height 26
type input "[DATE]"
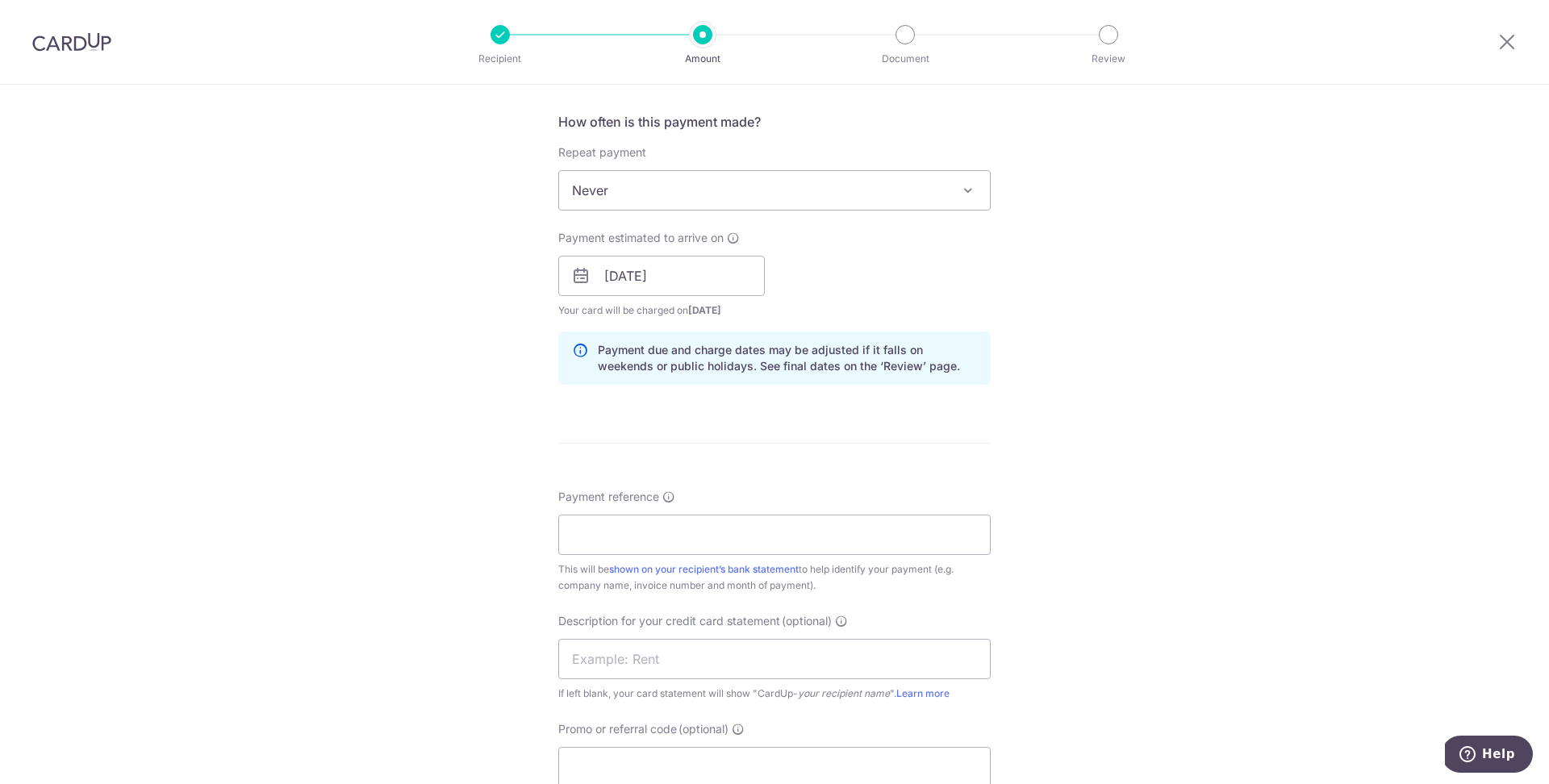
scroll to position [629, 0]
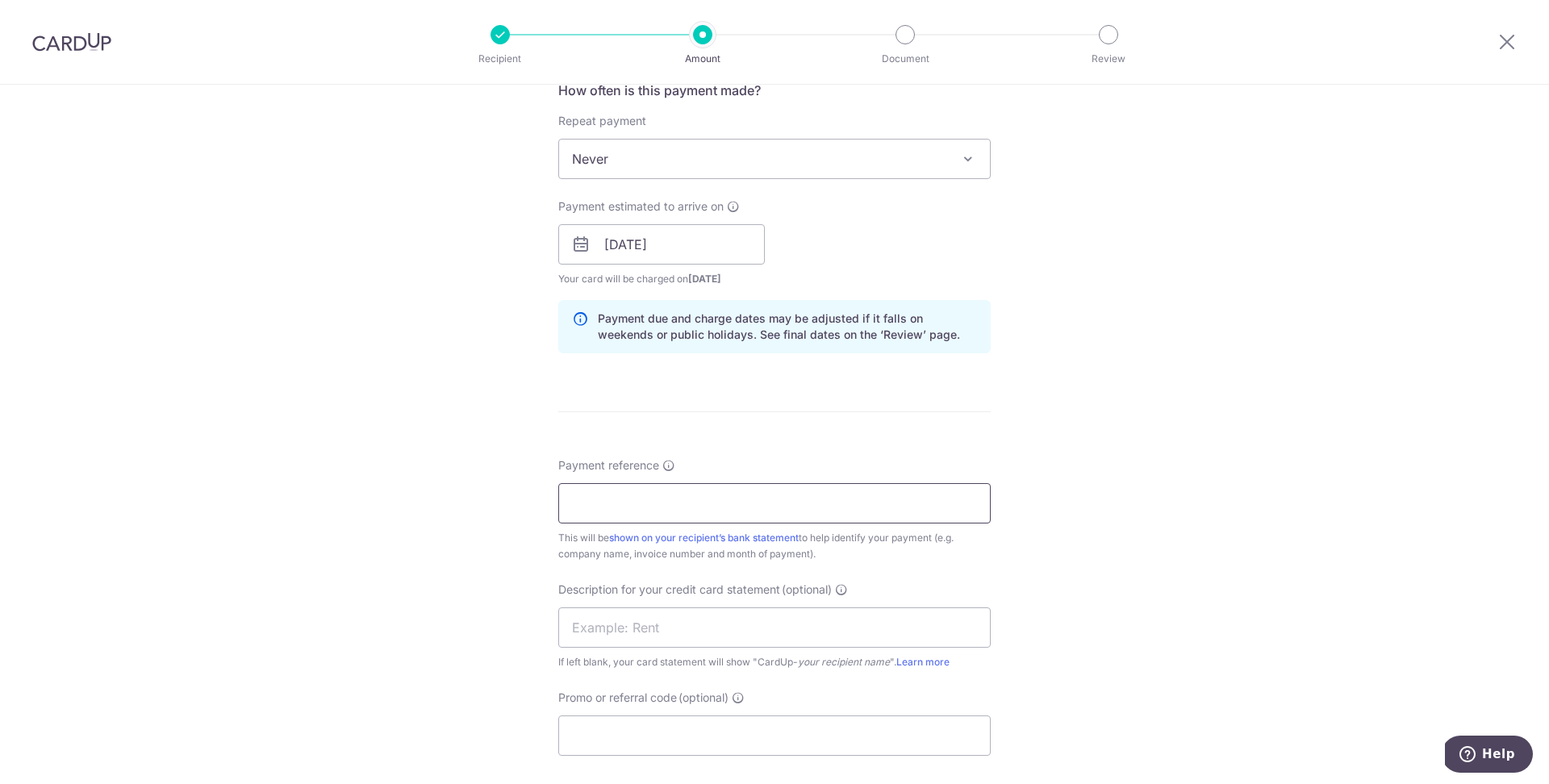
click at [904, 494] on input "Payment reference" at bounding box center [774, 503] width 432 height 41
click at [866, 488] on input "SIMPLEBEAUTYSG" at bounding box center [774, 503] width 432 height 41
click at [860, 506] on input "SIMPLEBEAUTYSG" at bounding box center [774, 503] width 432 height 41
type input "SIMPLEBEAUTYSG PTE LTD"
click at [805, 719] on input "Promo or referral code (optional)" at bounding box center [774, 736] width 432 height 41
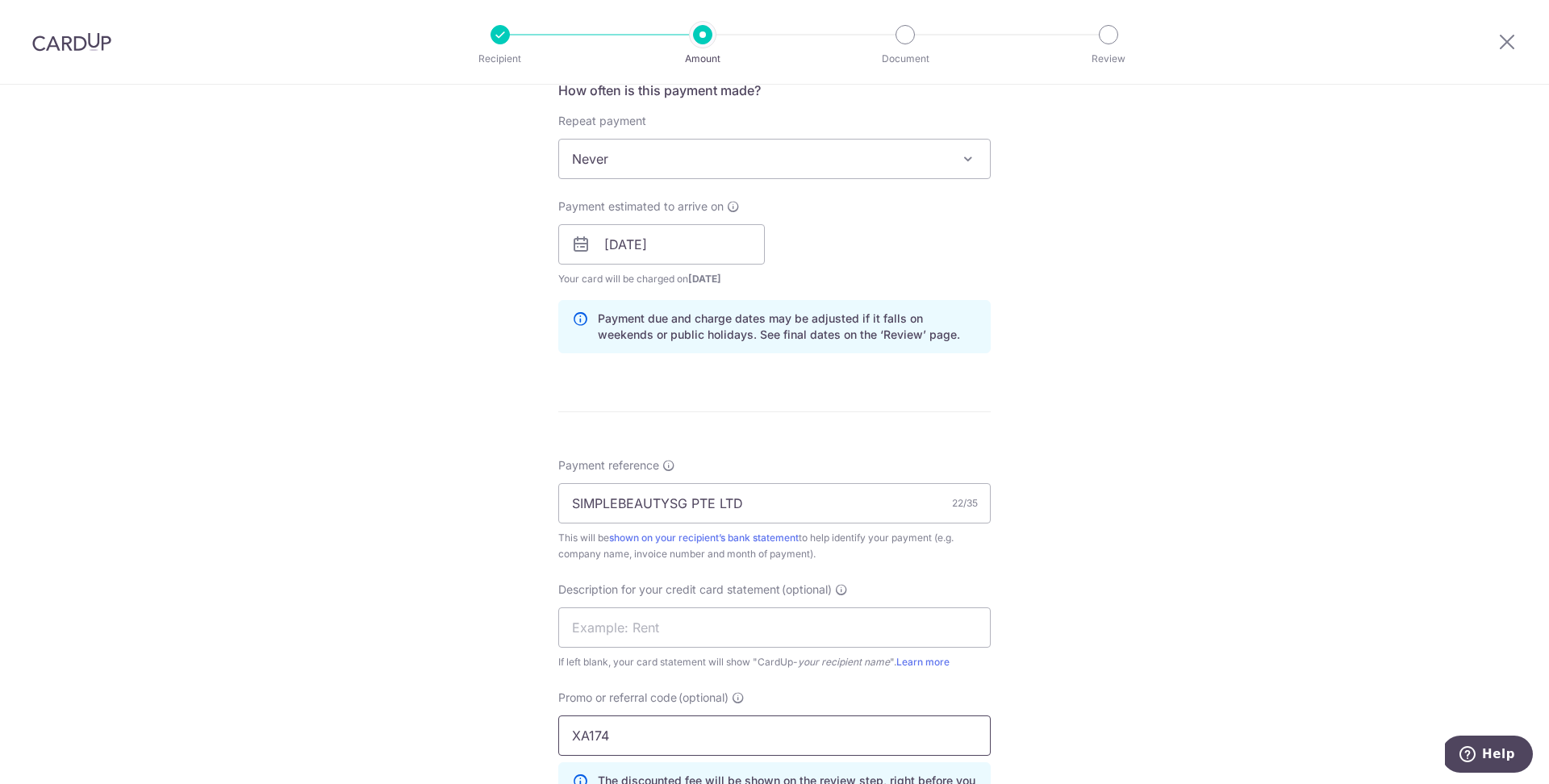
type input "XA174"
click at [1181, 665] on div "Tell us more about your payment Enter payment amount SGD 1,461.60 1461.60 GST (…" at bounding box center [774, 309] width 1549 height 1706
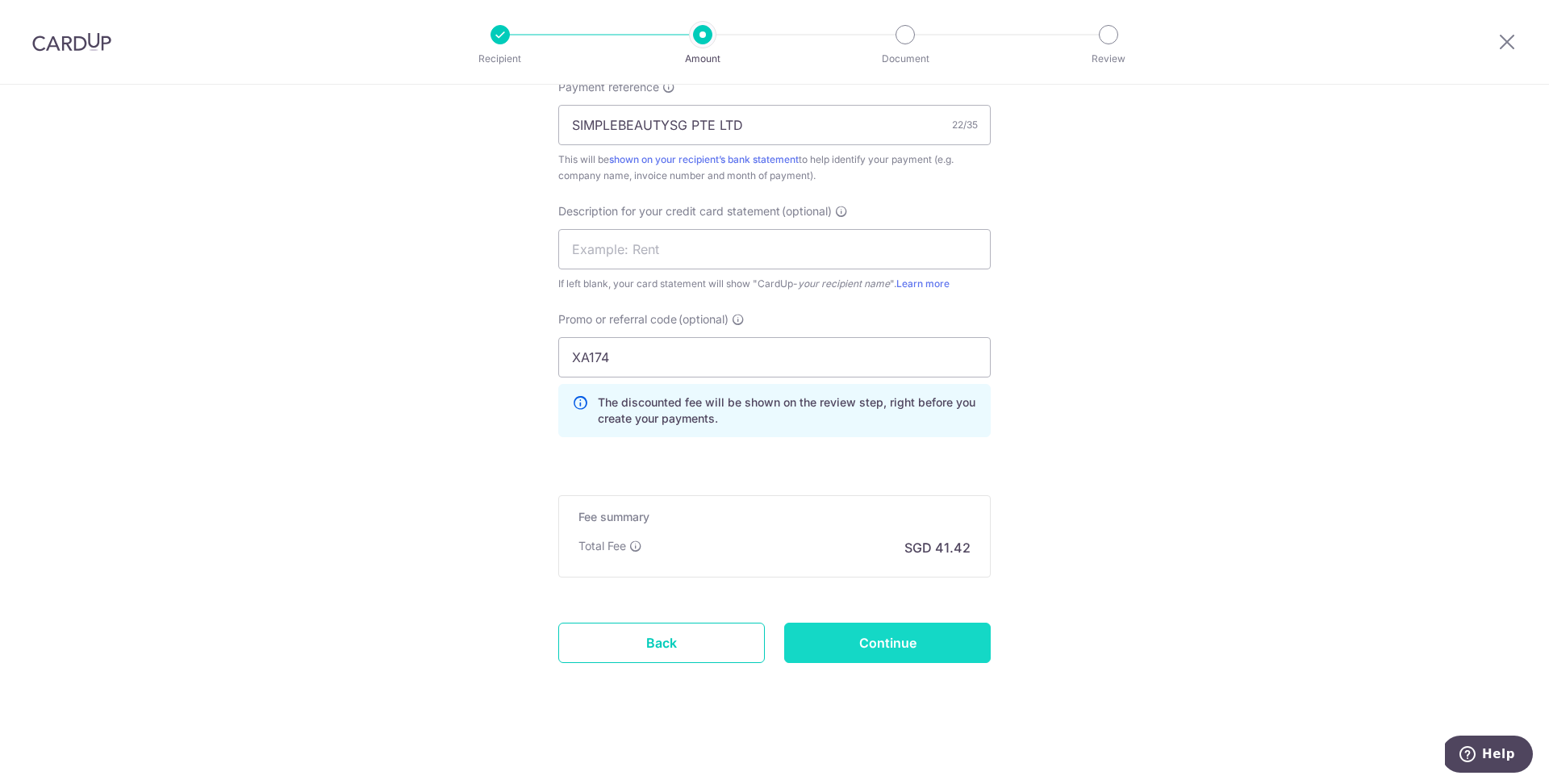
click at [973, 640] on input "Continue" at bounding box center [887, 643] width 207 height 41
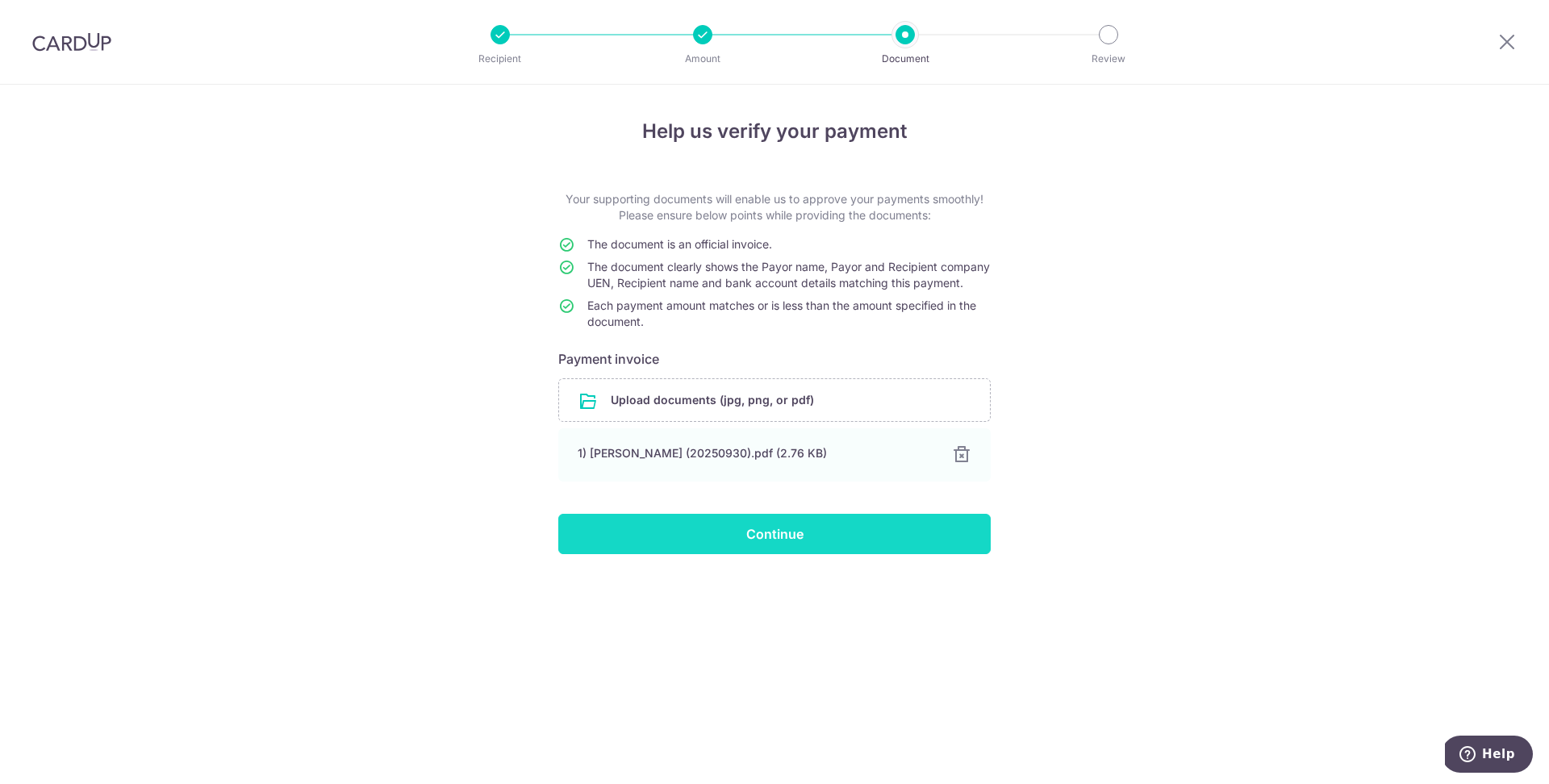
click at [855, 552] on input "Continue" at bounding box center [774, 534] width 432 height 41
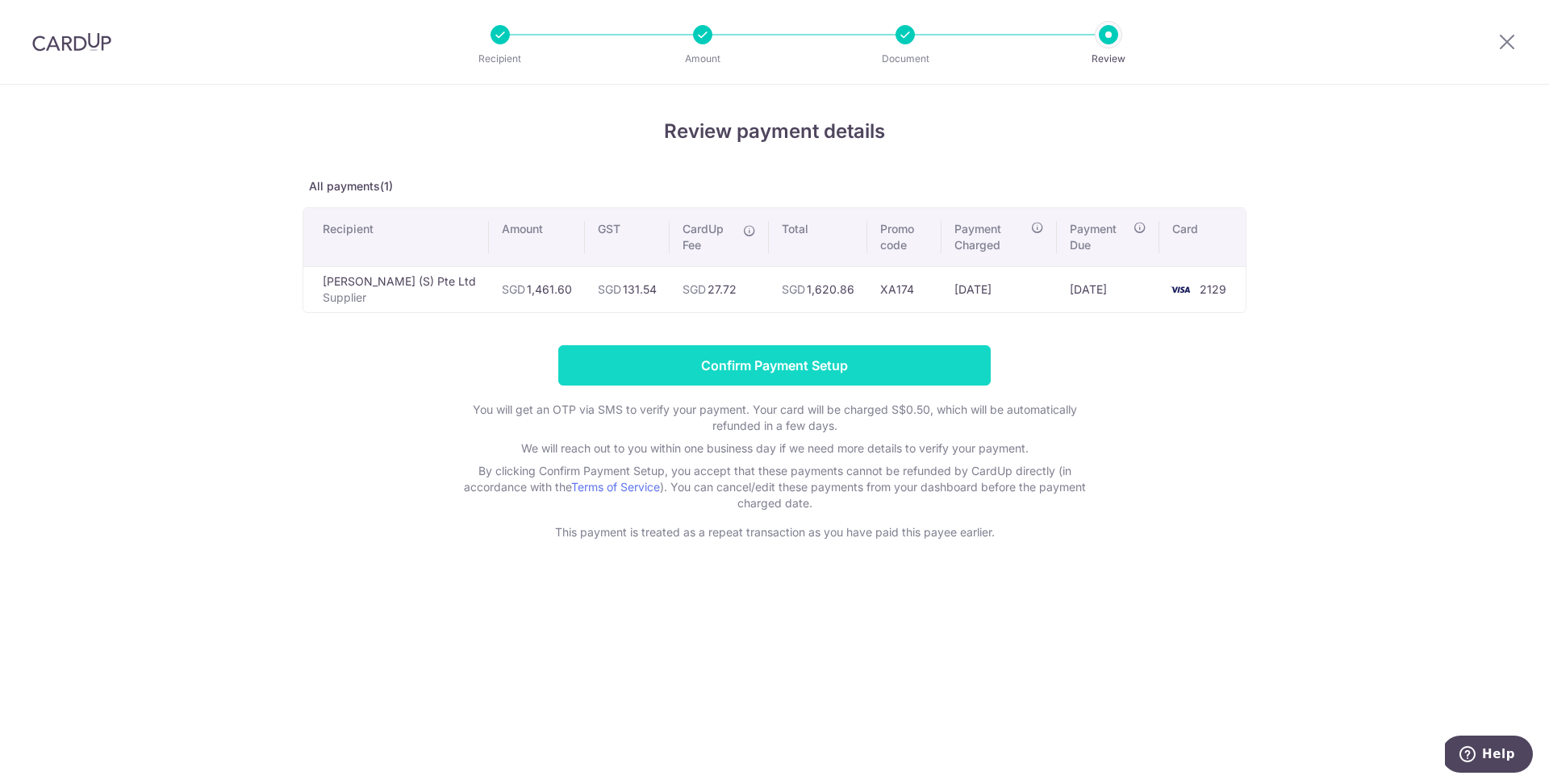
click at [808, 370] on input "Confirm Payment Setup" at bounding box center [774, 365] width 432 height 41
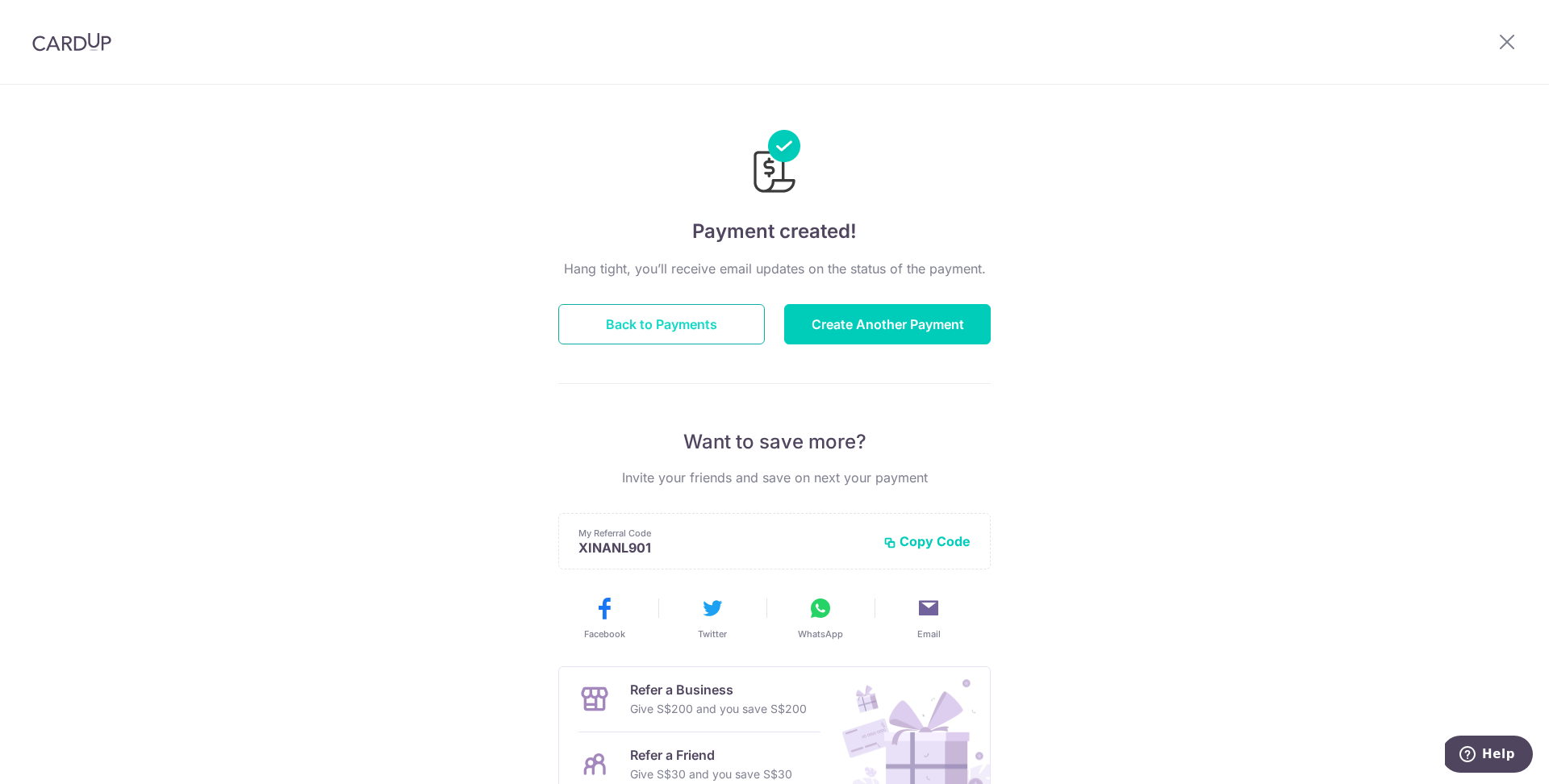
click at [718, 334] on button "Back to Payments" at bounding box center [662, 324] width 207 height 41
